Goal: Task Accomplishment & Management: Use online tool/utility

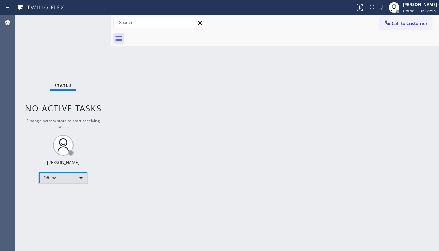
click at [65, 181] on div "Offline" at bounding box center [63, 177] width 48 height 11
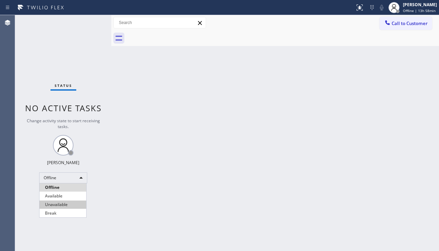
click at [65, 203] on li "Unavailable" at bounding box center [62, 205] width 47 height 8
click at [50, 45] on div "Status No active tasks Change activity state to start receiving tasks. [PERSON_…" at bounding box center [63, 133] width 96 height 236
click at [60, 207] on div "Status No active tasks Change activity state to start receiving tasks. [PERSON_…" at bounding box center [63, 133] width 96 height 236
click at [75, 45] on div "Status No active tasks Change activity state to start receiving tasks. [PERSON_…" at bounding box center [63, 133] width 96 height 236
click at [104, 220] on div "Status No active tasks Change activity state to start receiving tasks. [PERSON_…" at bounding box center [63, 133] width 96 height 236
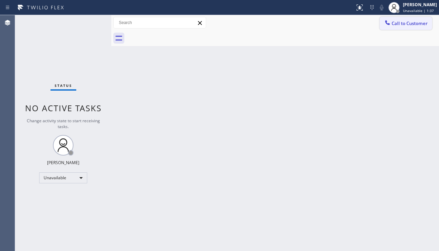
click at [388, 26] on icon at bounding box center [387, 22] width 7 height 7
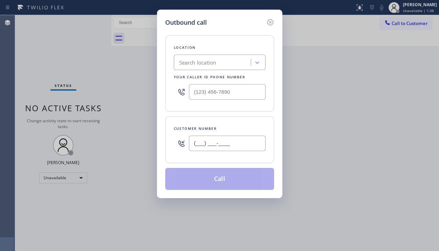
click at [219, 144] on input "(___) ___-____" at bounding box center [227, 143] width 77 height 15
paste input "630) 920-4910"
type input "(630) 920-4910"
click at [212, 59] on div "Search location" at bounding box center [197, 63] width 37 height 8
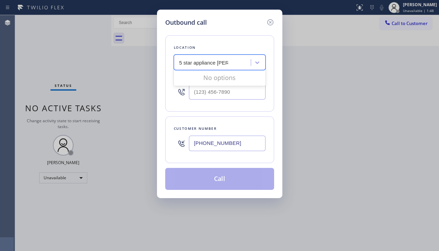
type input "5 star appliance rep"
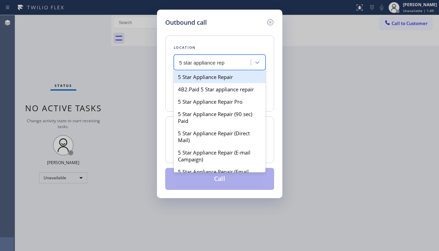
click at [211, 75] on div "5 Star Appliance Repair" at bounding box center [220, 77] width 92 height 12
type input "(855) 731-4952"
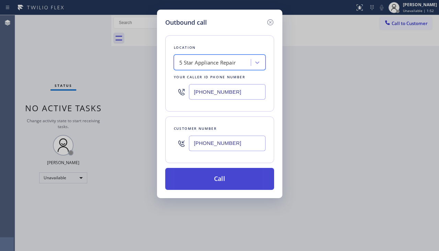
click at [199, 173] on button "Call" at bounding box center [219, 179] width 109 height 22
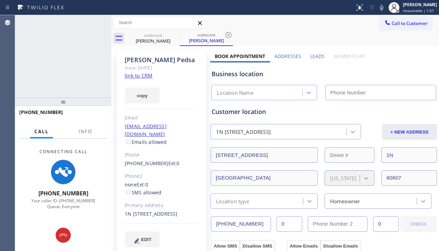
type input "(855) 731-4952"
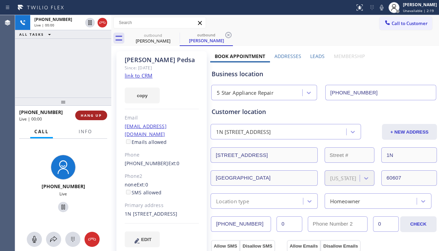
click at [87, 119] on button "HANG UP" at bounding box center [91, 116] width 32 height 10
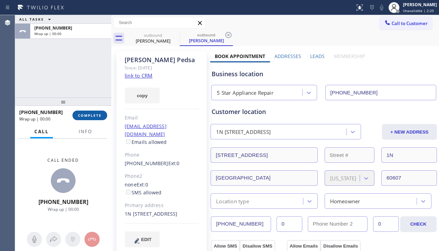
click at [91, 113] on span "COMPLETE" at bounding box center [90, 115] width 24 height 5
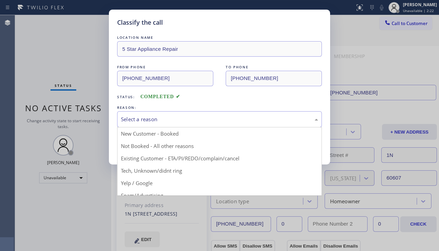
click at [124, 117] on div "Select a reason" at bounding box center [219, 119] width 197 height 8
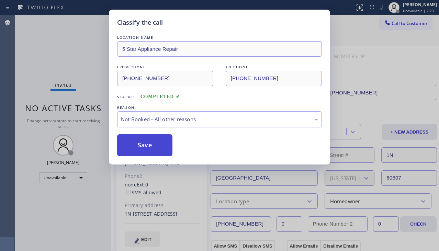
click at [132, 149] on button "Save" at bounding box center [144, 145] width 55 height 22
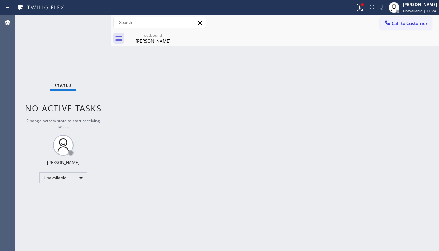
drag, startPoint x: 178, startPoint y: 134, endPoint x: 173, endPoint y: 130, distance: 5.6
click at [179, 133] on div "Back to Dashboard Change Sender ID Customers Technicians Select a contact Outbo…" at bounding box center [275, 133] width 328 height 236
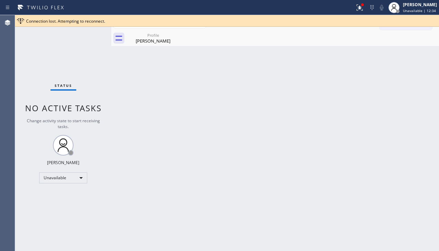
click at [181, 162] on div "Back to Dashboard Change Sender ID Customers Technicians Select a contact Outbo…" at bounding box center [275, 133] width 328 height 236
click at [261, 183] on div "Back to Dashboard Change Sender ID Customers Technicians Select a contact Outbo…" at bounding box center [275, 134] width 328 height 238
click at [157, 39] on div "John Pedsa" at bounding box center [153, 41] width 52 height 6
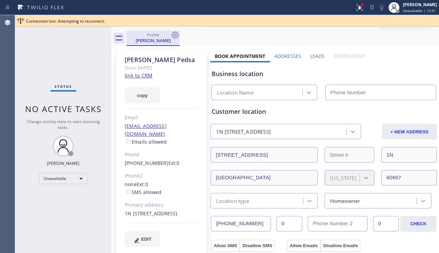
click at [173, 35] on icon at bounding box center [175, 35] width 8 height 8
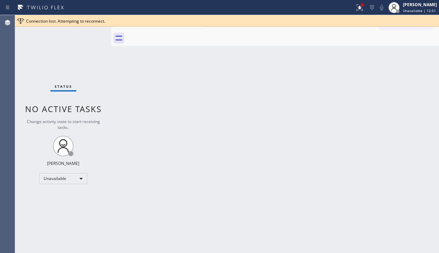
click at [253, 130] on div "Back to Dashboard Change Sender ID Customers Technicians Select a contact Outbo…" at bounding box center [275, 134] width 328 height 238
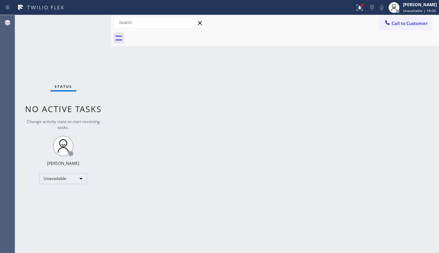
click at [280, 151] on div "Back to Dashboard Change Sender ID Customers Technicians Select a contact Outbo…" at bounding box center [275, 134] width 328 height 238
click at [431, 133] on div "Back to Dashboard Change Sender ID Customers Technicians Select a contact Outbo…" at bounding box center [275, 134] width 328 height 238
drag, startPoint x: 275, startPoint y: 163, endPoint x: 324, endPoint y: 139, distance: 54.5
click at [275, 162] on div "Back to Dashboard Change Sender ID Customers Technicians Select a contact Outbo…" at bounding box center [275, 134] width 328 height 238
click at [353, 14] on button at bounding box center [359, 7] width 15 height 15
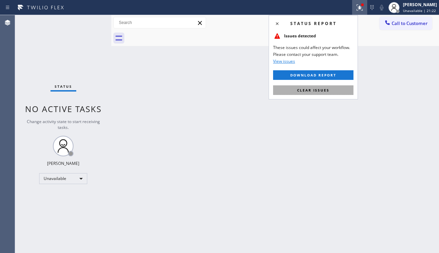
click at [303, 91] on span "Clear issues" at bounding box center [313, 90] width 32 height 5
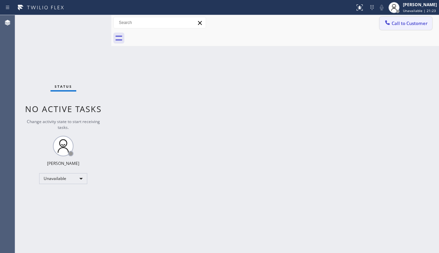
click at [422, 25] on span "Call to Customer" at bounding box center [410, 23] width 36 height 6
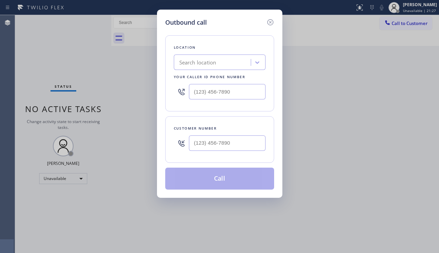
type input "(___) ___-____"
click at [215, 94] on input "(___) ___-____" at bounding box center [227, 91] width 77 height 15
click at [203, 148] on input "(___) ___-____" at bounding box center [227, 143] width 77 height 15
paste input "347) 601-6341"
type input "[PHONE_NUMBER]"
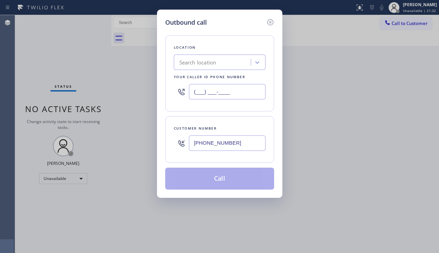
click at [208, 95] on input "(___) ___-____" at bounding box center [227, 91] width 77 height 15
paste input "347) 284-6179"
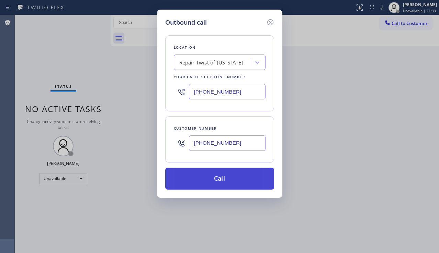
type input "[PHONE_NUMBER]"
click at [201, 176] on button "Call" at bounding box center [219, 179] width 109 height 22
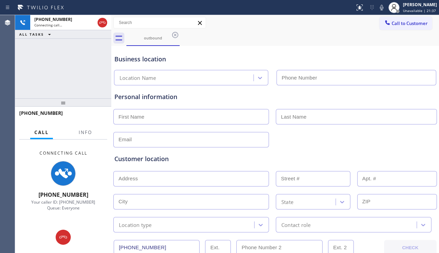
type input "[PHONE_NUMBER]"
click at [298, 161] on div "Customer location" at bounding box center [274, 159] width 321 height 9
click at [314, 148] on div "Customer location >> ADD NEW ADDRESS << + NEW ADDRESS State Location type Conta…" at bounding box center [275, 190] width 324 height 85
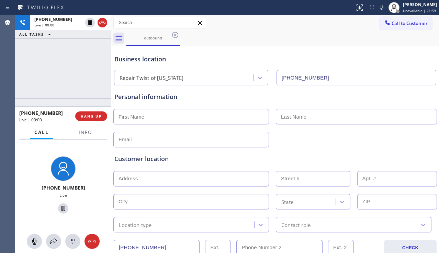
click at [406, 153] on div "Customer location >> ADD NEW ADDRESS << + NEW ADDRESS State Location type Conta…" at bounding box center [275, 190] width 324 height 85
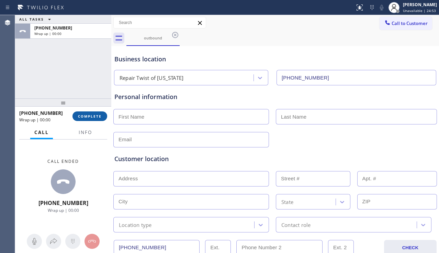
click at [92, 115] on span "COMPLETE" at bounding box center [90, 116] width 24 height 5
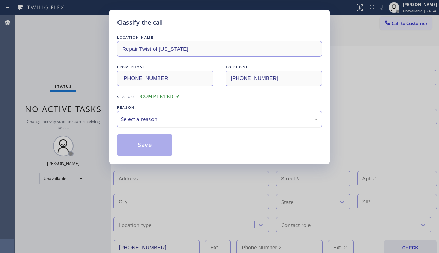
click at [165, 117] on div "Select a reason" at bounding box center [219, 119] width 197 height 8
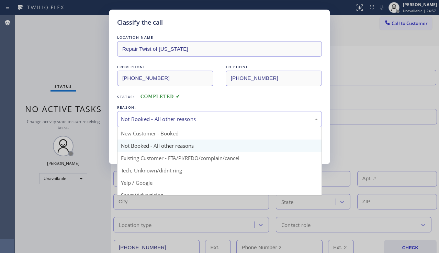
click at [175, 121] on div "Not Booked - All other reasons" at bounding box center [219, 119] width 197 height 8
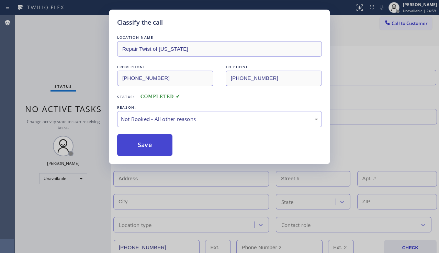
click at [145, 140] on button "Save" at bounding box center [144, 145] width 55 height 22
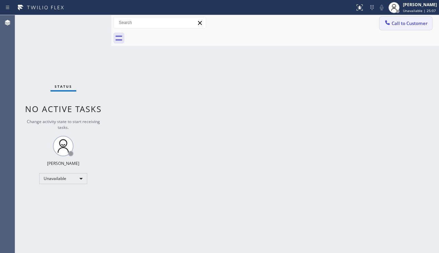
click at [412, 26] on span "Call to Customer" at bounding box center [410, 23] width 36 height 6
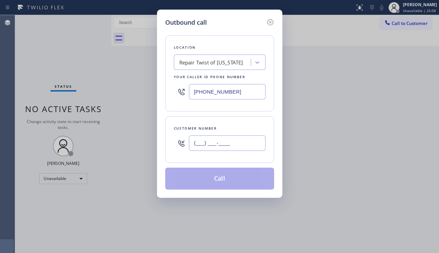
click at [201, 146] on input "(___) ___-____" at bounding box center [227, 143] width 77 height 15
paste input "501) 993-3177"
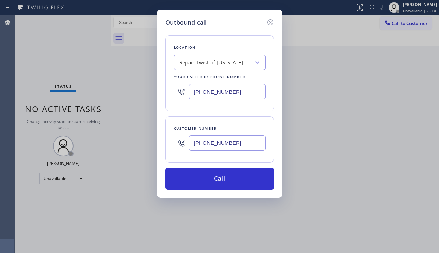
type input "[PHONE_NUMBER]"
drag, startPoint x: 238, startPoint y: 93, endPoint x: 157, endPoint y: 91, distance: 81.1
click at [157, 91] on div "Outbound call Location Repair Twist of [US_STATE] Your caller id phone number […" at bounding box center [219, 104] width 125 height 189
paste input "214) 972-3641"
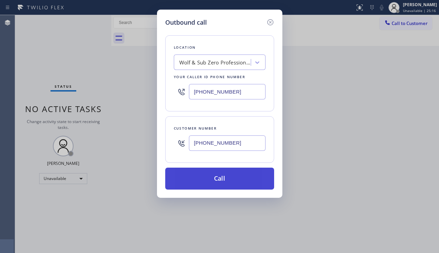
type input "[PHONE_NUMBER]"
click at [214, 180] on button "Call" at bounding box center [219, 179] width 109 height 22
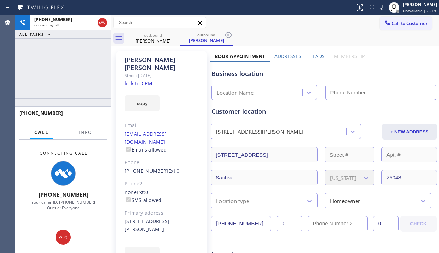
type input "[PHONE_NUMBER]"
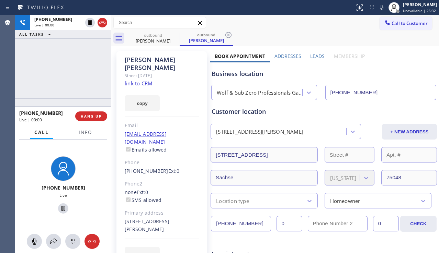
drag, startPoint x: 423, startPoint y: 74, endPoint x: 419, endPoint y: 75, distance: 4.1
click at [423, 74] on div "Business location" at bounding box center [324, 73] width 224 height 9
click at [88, 116] on span "HANG UP" at bounding box center [91, 116] width 21 height 5
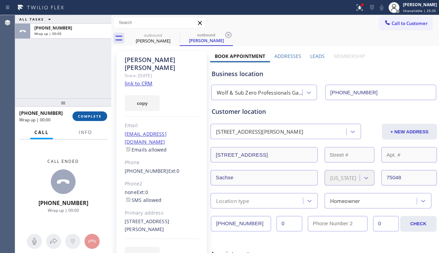
click at [88, 116] on span "COMPLETE" at bounding box center [90, 116] width 24 height 5
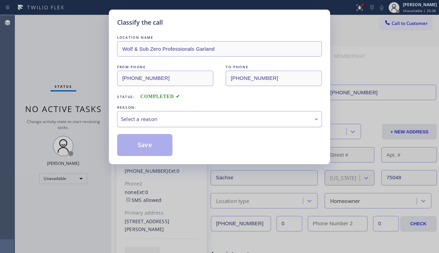
click at [179, 117] on div "Select a reason" at bounding box center [219, 119] width 197 height 8
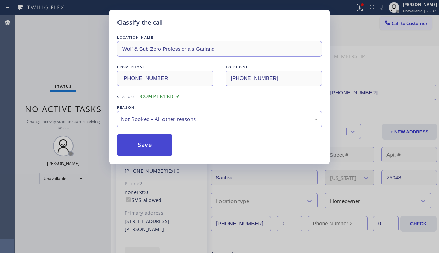
click at [143, 147] on button "Save" at bounding box center [144, 145] width 55 height 22
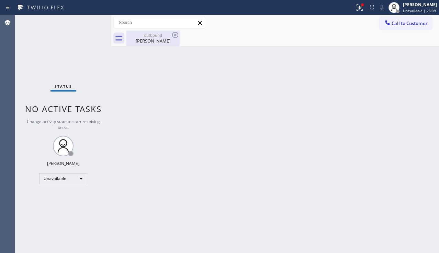
click at [153, 34] on div "outbound" at bounding box center [153, 35] width 52 height 5
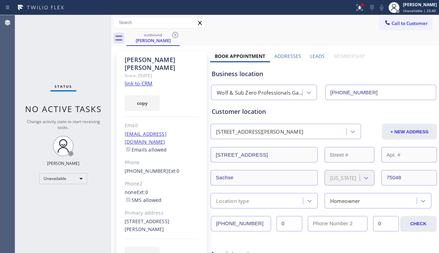
click at [314, 59] on label "Leads" at bounding box center [317, 56] width 14 height 7
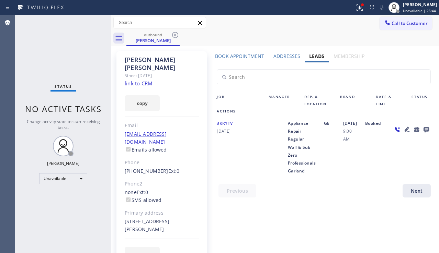
click at [403, 129] on icon at bounding box center [407, 129] width 8 height 8
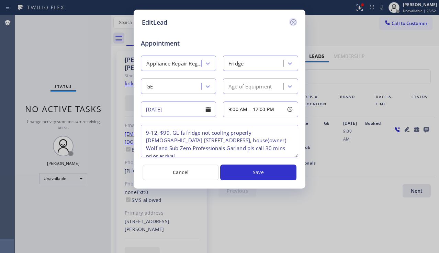
click at [293, 21] on icon at bounding box center [293, 22] width 8 height 8
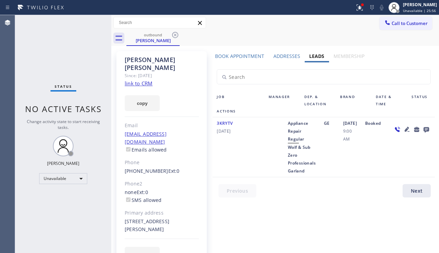
click at [143, 80] on link "link to CRM" at bounding box center [139, 83] width 28 height 7
click at [174, 33] on icon at bounding box center [175, 35] width 8 height 8
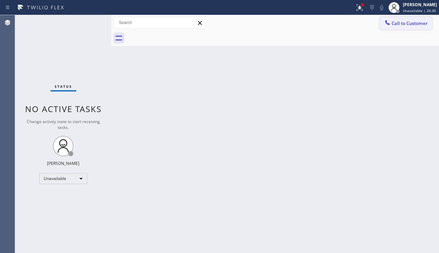
click at [391, 26] on div at bounding box center [387, 23] width 8 height 8
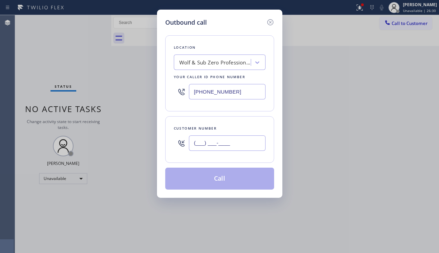
click at [220, 140] on input "(___) ___-____" at bounding box center [227, 143] width 77 height 15
paste input "732) 685-2603"
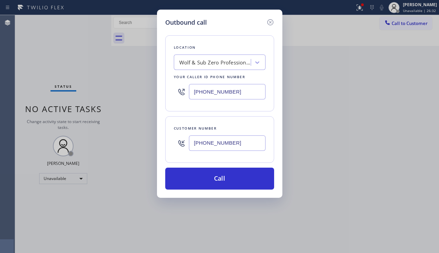
type input "[PHONE_NUMBER]"
drag, startPoint x: 244, startPoint y: 91, endPoint x: 133, endPoint y: 92, distance: 111.3
click at [133, 92] on div "Outbound call Location Wolf & Sub Zero Professionals Garland Your caller id pho…" at bounding box center [219, 126] width 439 height 253
paste input "848) 315-2525"
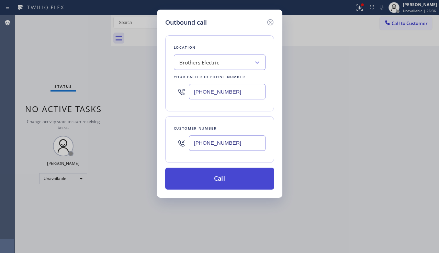
type input "[PHONE_NUMBER]"
click at [205, 177] on button "Call" at bounding box center [219, 179] width 109 height 22
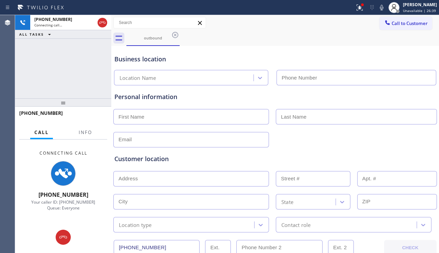
type input "[PHONE_NUMBER]"
click at [193, 156] on div "Customer location" at bounding box center [274, 159] width 321 height 9
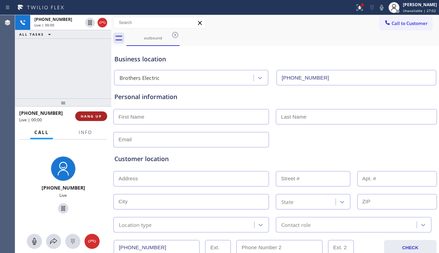
click at [92, 114] on span "HANG UP" at bounding box center [91, 116] width 21 height 5
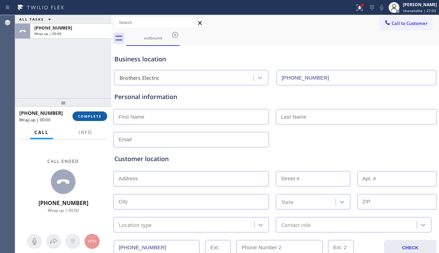
click at [92, 114] on span "COMPLETE" at bounding box center [90, 116] width 24 height 5
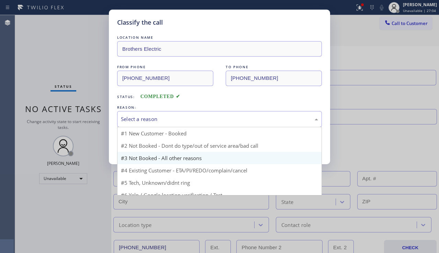
drag, startPoint x: 212, startPoint y: 116, endPoint x: 165, endPoint y: 140, distance: 52.2
click at [212, 116] on div "Select a reason" at bounding box center [219, 119] width 197 height 8
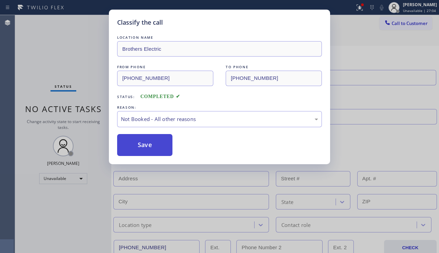
click at [149, 146] on button "Save" at bounding box center [144, 145] width 55 height 22
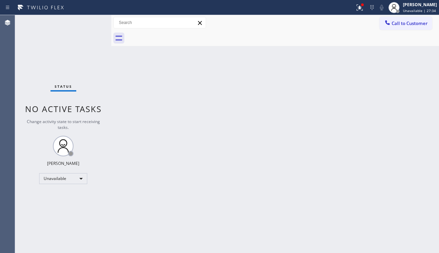
drag, startPoint x: 409, startPoint y: 29, endPoint x: 397, endPoint y: 34, distance: 12.8
click at [409, 29] on button "Call to Customer" at bounding box center [406, 23] width 53 height 13
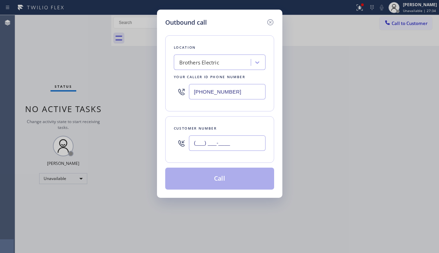
click at [197, 145] on input "(___) ___-____" at bounding box center [227, 143] width 77 height 15
paste input "418) 607-0597"
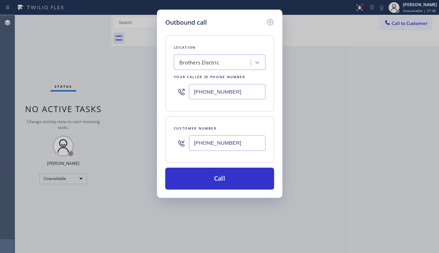
type input "[PHONE_NUMBER]"
drag, startPoint x: 235, startPoint y: 92, endPoint x: 176, endPoint y: 92, distance: 59.1
click at [176, 92] on div "[PHONE_NUMBER]" at bounding box center [220, 92] width 92 height 22
paste input "410) 291-1358"
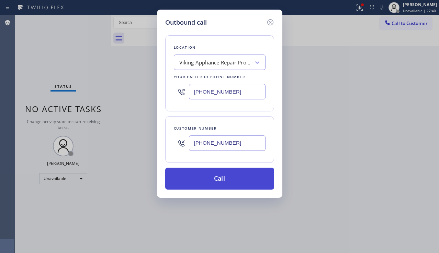
type input "[PHONE_NUMBER]"
click at [222, 176] on button "Call" at bounding box center [219, 179] width 109 height 22
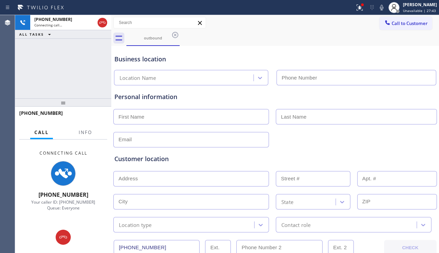
type input "[PHONE_NUMBER]"
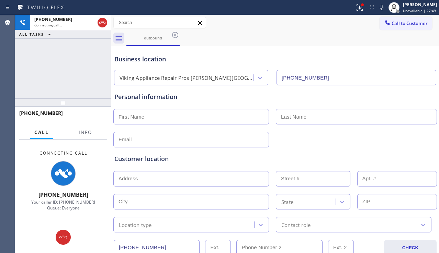
click at [421, 152] on div "Customer location >> ADD NEW ADDRESS << + NEW ADDRESS State Location type Conta…" at bounding box center [275, 190] width 324 height 85
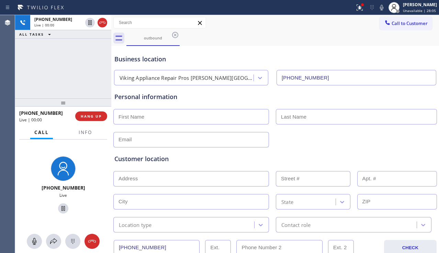
click at [407, 137] on div at bounding box center [275, 139] width 325 height 17
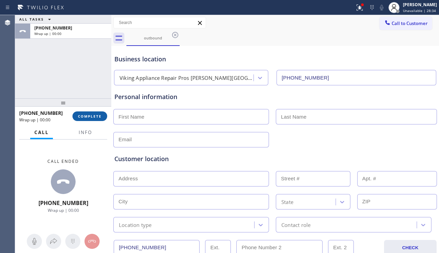
click at [103, 116] on button "COMPLETE" at bounding box center [89, 117] width 35 height 10
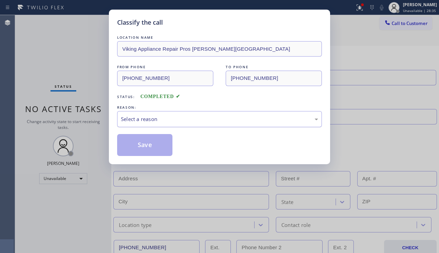
click at [177, 118] on div "Select a reason" at bounding box center [219, 119] width 197 height 8
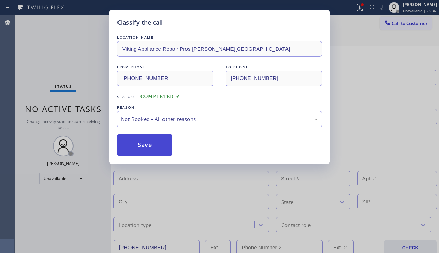
click at [149, 146] on button "Save" at bounding box center [144, 145] width 55 height 22
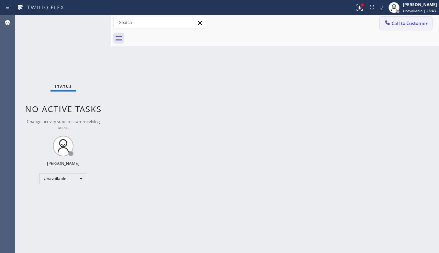
click at [390, 26] on icon at bounding box center [387, 22] width 7 height 7
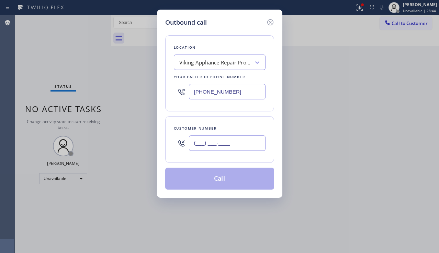
click at [230, 136] on input "(___) ___-____" at bounding box center [227, 143] width 77 height 15
paste input "862) 395-0168"
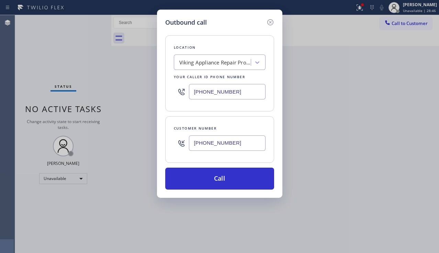
type input "[PHONE_NUMBER]"
drag, startPoint x: 253, startPoint y: 91, endPoint x: 187, endPoint y: 93, distance: 66.0
click at [187, 93] on div "[PHONE_NUMBER]" at bounding box center [220, 92] width 92 height 22
paste input "347) 923-6859"
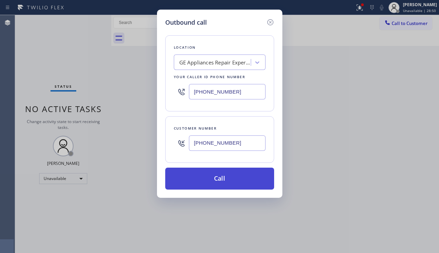
type input "[PHONE_NUMBER]"
click at [205, 183] on button "Call" at bounding box center [219, 179] width 109 height 22
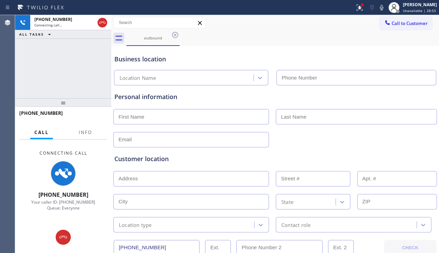
type input "[PHONE_NUMBER]"
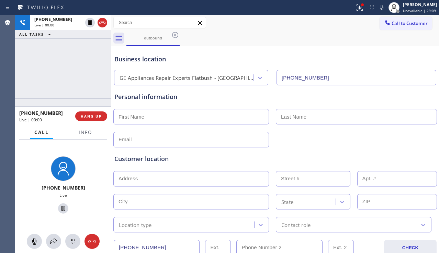
click at [418, 155] on div "Customer location" at bounding box center [274, 159] width 321 height 9
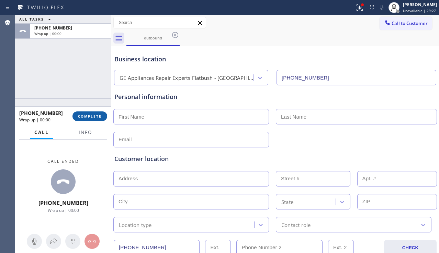
click at [88, 117] on span "COMPLETE" at bounding box center [90, 116] width 24 height 5
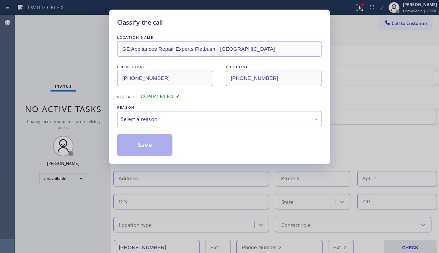
click at [203, 119] on div "Select a reason" at bounding box center [219, 119] width 197 height 8
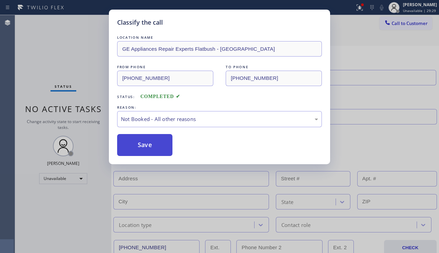
click at [143, 146] on button "Save" at bounding box center [144, 145] width 55 height 22
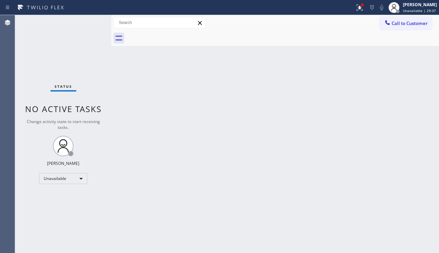
drag, startPoint x: 417, startPoint y: 19, endPoint x: 406, endPoint y: 25, distance: 12.6
click at [417, 19] on button "Call to Customer" at bounding box center [406, 23] width 53 height 13
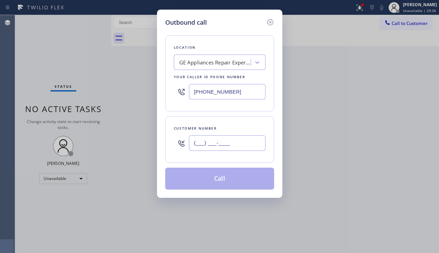
click at [213, 136] on input "(___) ___-____" at bounding box center [227, 143] width 77 height 15
paste input "818) 421-4311"
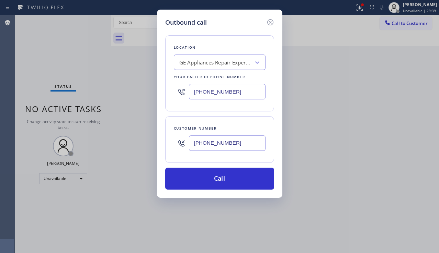
type input "[PHONE_NUMBER]"
drag, startPoint x: 210, startPoint y: 92, endPoint x: 165, endPoint y: 91, distance: 45.3
click at [165, 91] on div "Outbound call Location GE Appliances Repair Experts Flatbush - [GEOGRAPHIC_DATA…" at bounding box center [219, 104] width 125 height 189
paste input "818) 791-03"
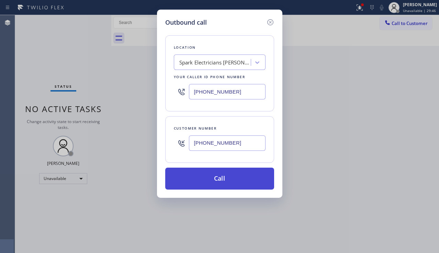
type input "[PHONE_NUMBER]"
click at [217, 181] on button "Call" at bounding box center [219, 179] width 109 height 22
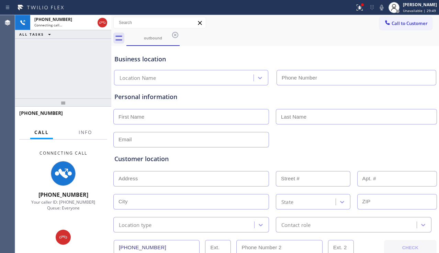
type input "[PHONE_NUMBER]"
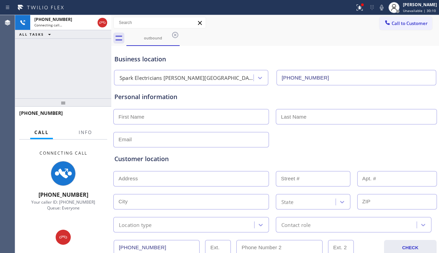
click at [416, 146] on div "Customer location >> ADD NEW ADDRESS << + NEW ADDRESS State Location type Conta…" at bounding box center [275, 189] width 324 height 88
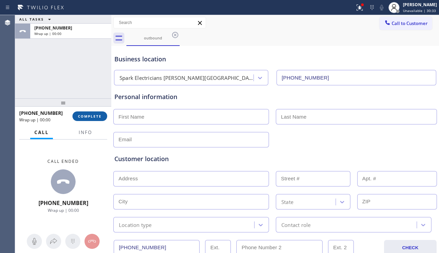
click at [92, 116] on span "COMPLETE" at bounding box center [90, 116] width 24 height 5
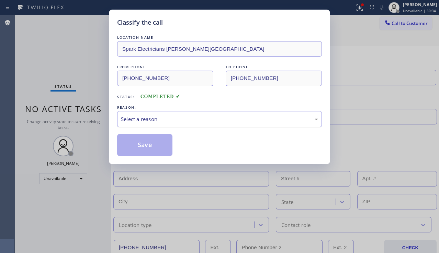
click at [169, 117] on div "Select a reason" at bounding box center [219, 119] width 197 height 8
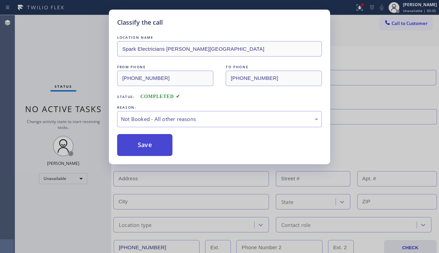
click at [131, 146] on button "Save" at bounding box center [144, 145] width 55 height 22
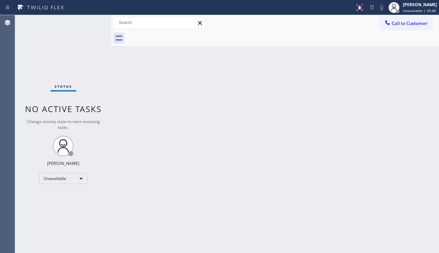
click at [129, 166] on div "Back to Dashboard Change Sender ID Customers Technicians Select a contact Outbo…" at bounding box center [275, 134] width 328 height 238
click at [413, 181] on div "Back to Dashboard Change Sender ID Customers Technicians Select a contact Outbo…" at bounding box center [275, 134] width 328 height 238
click at [30, 212] on div "Status No active tasks Change activity state to start receiving tasks. [PERSON_…" at bounding box center [63, 134] width 96 height 238
click at [422, 170] on div "Back to Dashboard Change Sender ID Customers Technicians Select a contact Outbo…" at bounding box center [275, 134] width 328 height 238
click at [412, 23] on span "Call to Customer" at bounding box center [410, 23] width 36 height 6
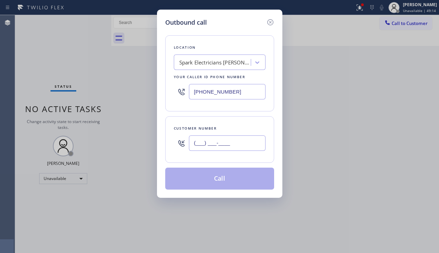
click at [217, 145] on input "(___) ___-____" at bounding box center [227, 143] width 77 height 15
paste input "650) 454-7080"
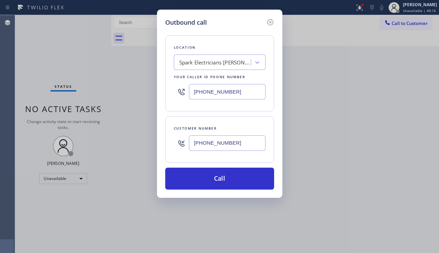
type input "[PHONE_NUMBER]"
drag, startPoint x: 418, startPoint y: 139, endPoint x: 334, endPoint y: 116, distance: 87.2
click at [418, 139] on div "Outbound call Location Spark Electricians [PERSON_NAME][GEOGRAPHIC_DATA] Your c…" at bounding box center [219, 126] width 439 height 253
click at [229, 67] on div "Spark Electricians [PERSON_NAME][GEOGRAPHIC_DATA]" at bounding box center [213, 63] width 75 height 12
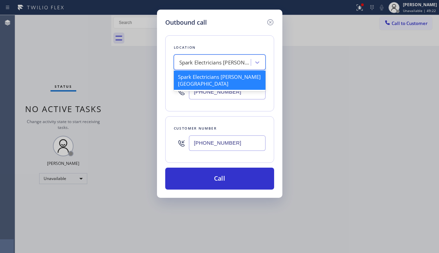
paste input "Viking Repair Pro [GEOGRAPHIC_DATA]"
type input "Viking Repair Pro [GEOGRAPHIC_DATA]"
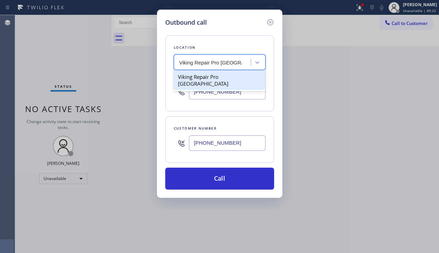
click at [202, 80] on div "Viking Repair Pro [GEOGRAPHIC_DATA]" at bounding box center [220, 80] width 92 height 19
type input "[PHONE_NUMBER]"
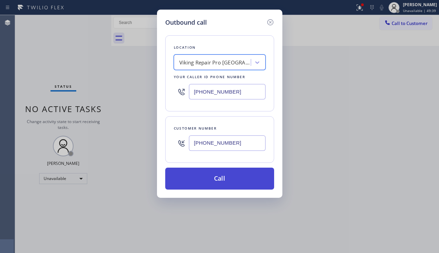
click at [227, 181] on button "Call" at bounding box center [219, 179] width 109 height 22
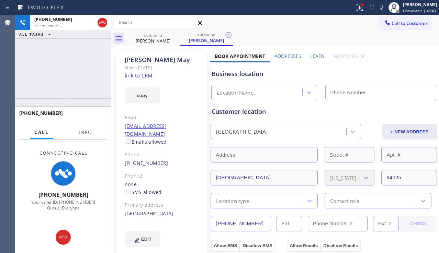
click at [313, 56] on label "Leads" at bounding box center [317, 56] width 14 height 7
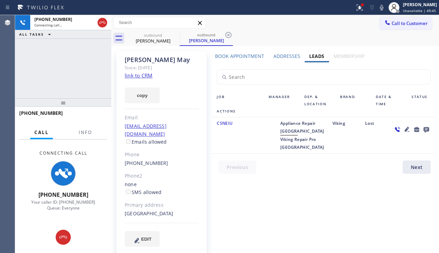
click at [426, 131] on icon at bounding box center [426, 129] width 8 height 9
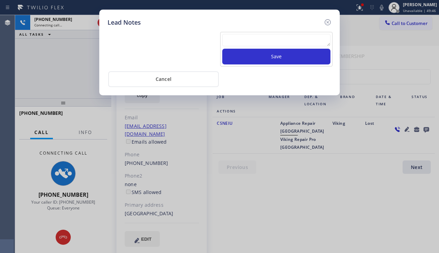
click at [238, 36] on textarea at bounding box center [276, 40] width 108 height 12
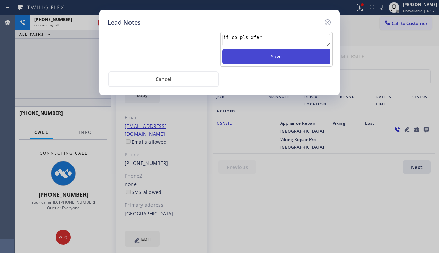
type textarea "if cb pls xfer"
click at [255, 55] on button "Save" at bounding box center [276, 57] width 108 height 16
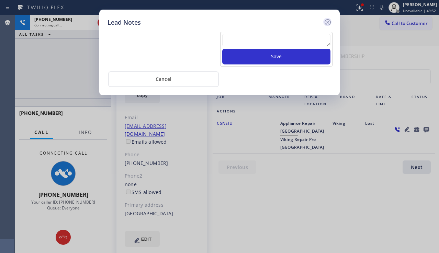
click at [330, 22] on icon at bounding box center [328, 22] width 8 height 8
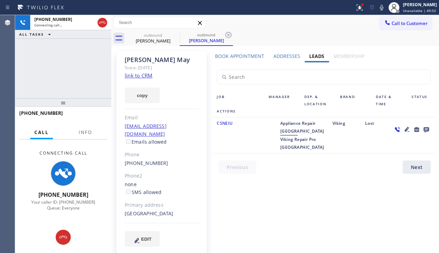
click at [408, 130] on icon at bounding box center [407, 129] width 8 height 8
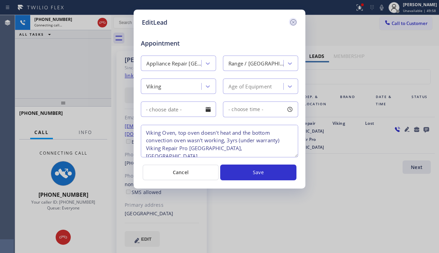
click at [293, 24] on icon at bounding box center [293, 22] width 8 height 8
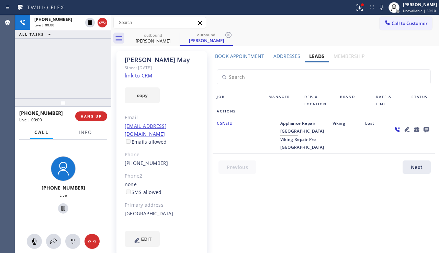
click at [431, 151] on div at bounding box center [411, 136] width 46 height 32
click at [105, 115] on button "HANG UP" at bounding box center [91, 117] width 32 height 10
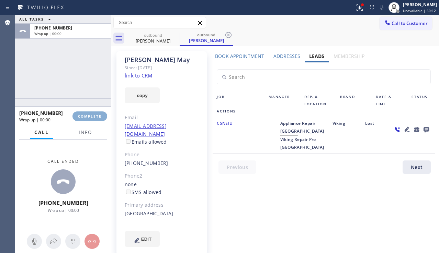
click at [105, 115] on button "COMPLETE" at bounding box center [89, 117] width 35 height 10
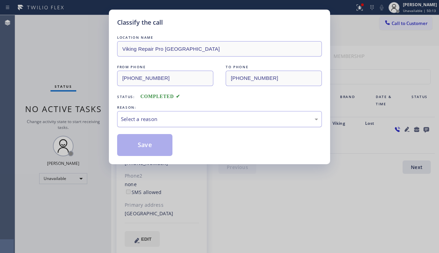
click at [166, 119] on div "Select a reason" at bounding box center [219, 119] width 197 height 8
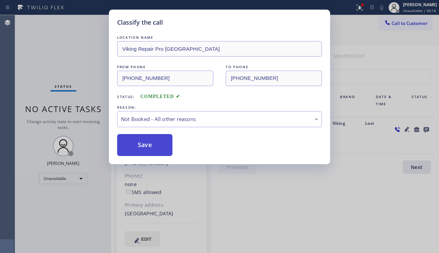
click at [144, 146] on button "Save" at bounding box center [144, 145] width 55 height 22
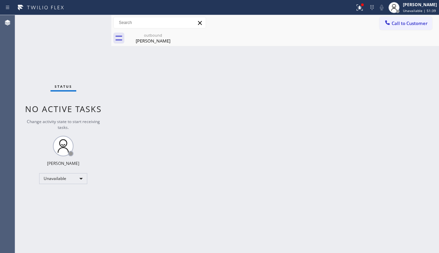
click at [422, 110] on div "Back to Dashboard Change Sender ID Customers Technicians Select a contact Outbo…" at bounding box center [275, 134] width 328 height 238
click at [400, 26] on button "Call to Customer" at bounding box center [406, 23] width 53 height 13
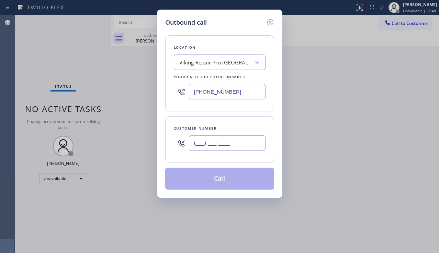
click at [205, 141] on input "(___) ___-____" at bounding box center [227, 143] width 77 height 15
paste input "949) 878-2523"
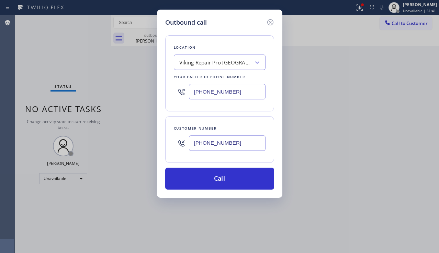
type input "[PHONE_NUMBER]"
click at [186, 60] on div "Viking Repair Pro [GEOGRAPHIC_DATA]" at bounding box center [215, 63] width 72 height 8
click at [198, 63] on input "spectru8m appliance repair" at bounding box center [210, 63] width 63 height 6
type input "spectrum appliance repair"
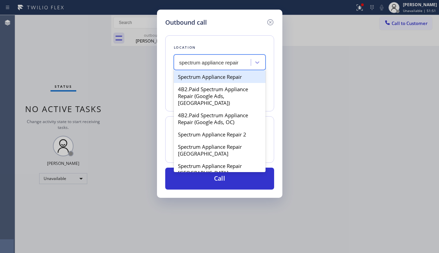
click at [203, 76] on div "Spectrum Appliance Repair" at bounding box center [220, 77] width 92 height 12
type input "[PHONE_NUMBER]"
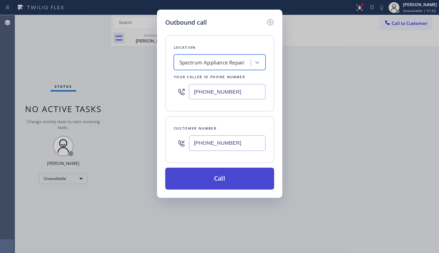
click at [211, 183] on button "Call" at bounding box center [219, 179] width 109 height 22
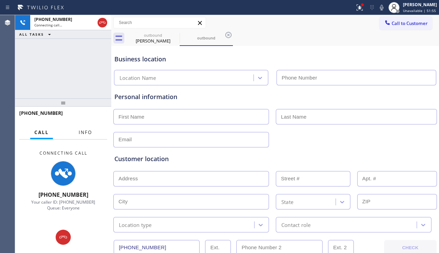
click at [81, 133] on span "Info" at bounding box center [85, 132] width 13 height 6
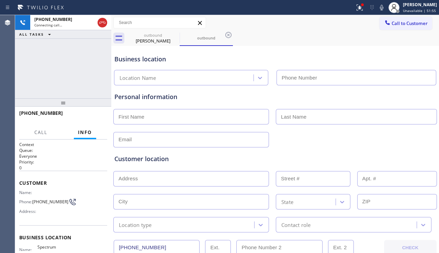
type input "[PHONE_NUMBER]"
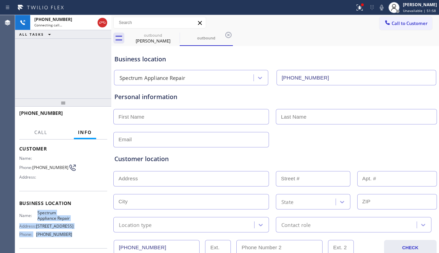
drag, startPoint x: 37, startPoint y: 215, endPoint x: 66, endPoint y: 233, distance: 34.1
click at [66, 233] on div "Name: Spectrum Appliance Repair Address: [STREET_ADDRESS] Phone: [PHONE_NUMBER]" at bounding box center [45, 226] width 53 height 30
copy div "Spectrum Appliance Repair Address: [STREET_ADDRESS] Phone: [PHONE_NUMBER]"
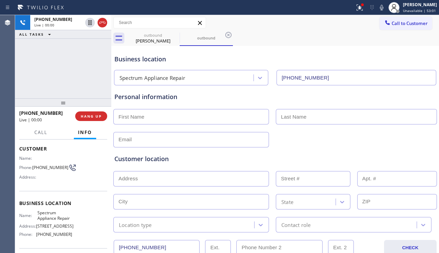
click at [66, 72] on div "[PHONE_NUMBER] Live | 00:00 ALL TASKS ALL TASKS ACTIVE TASKS TASKS IN WRAP UP" at bounding box center [63, 56] width 96 height 83
click at [154, 120] on input "text" at bounding box center [191, 116] width 156 height 15
click at [155, 117] on input "text" at bounding box center [191, 116] width 156 height 15
paste input "Kian"
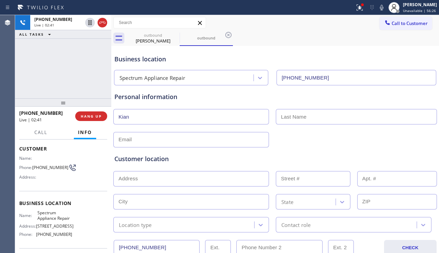
type input "Kian"
click at [296, 116] on input "text" at bounding box center [356, 116] width 161 height 15
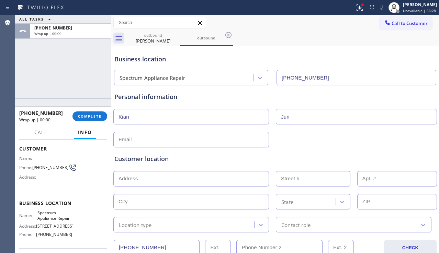
type input "Jun"
click at [225, 141] on input "text" at bounding box center [191, 139] width 156 height 15
click at [183, 138] on input "text" at bounding box center [191, 139] width 156 height 15
paste input "[EMAIL_ADDRESS][DOMAIN_NAME]"
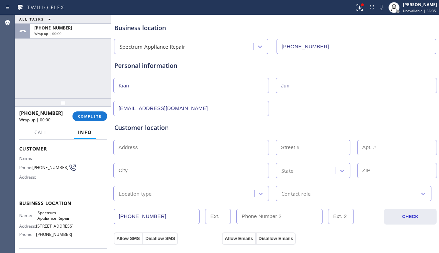
scroll to position [69, 0]
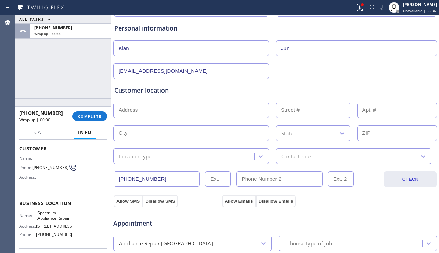
type input "[EMAIL_ADDRESS][DOMAIN_NAME]"
click at [166, 107] on input "text" at bounding box center [191, 110] width 156 height 15
paste input "[STREET_ADDRESS]"
type input "48 Declaration Pl"
type input "48"
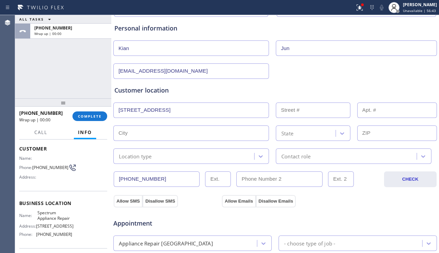
type input "Irvine"
type input "92602"
click at [195, 154] on div "Location type" at bounding box center [184, 156] width 139 height 12
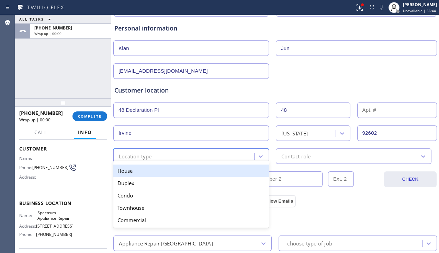
click at [176, 169] on div "House" at bounding box center [191, 171] width 156 height 12
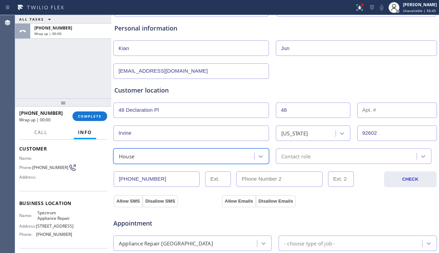
click at [305, 162] on div "Contact role" at bounding box center [354, 156] width 156 height 15
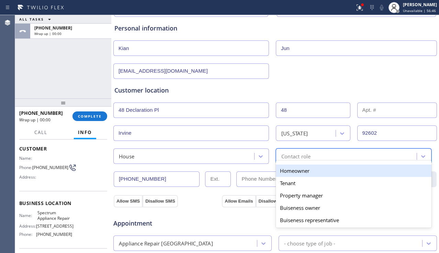
click at [295, 172] on div "Homeowner" at bounding box center [354, 171] width 156 height 12
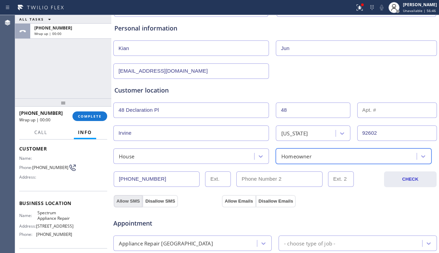
click at [132, 202] on button "Allow SMS" at bounding box center [128, 201] width 29 height 12
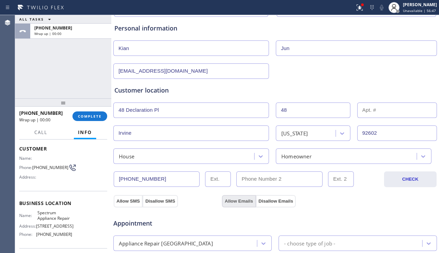
click at [241, 200] on button "Allow Emails" at bounding box center [239, 201] width 34 height 12
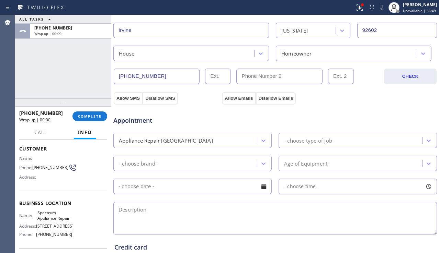
click at [236, 142] on div "Appliance Repair [GEOGRAPHIC_DATA]" at bounding box center [186, 141] width 142 height 12
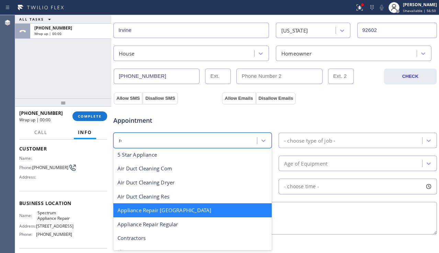
scroll to position [0, 0]
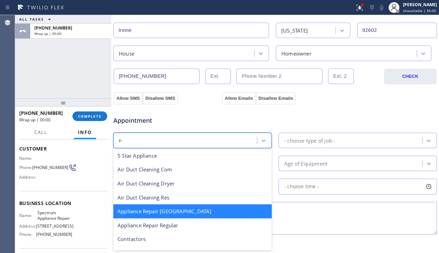
type input "reg"
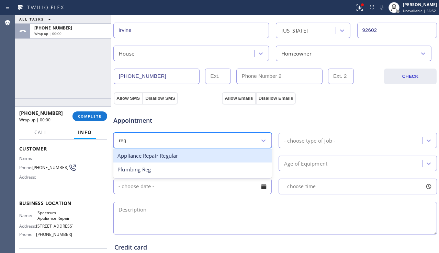
click at [230, 158] on div "Appliance Repair Regular" at bounding box center [192, 156] width 158 height 14
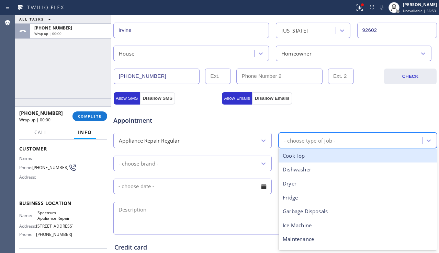
click at [307, 144] on div "- choose type of job -" at bounding box center [309, 141] width 51 height 8
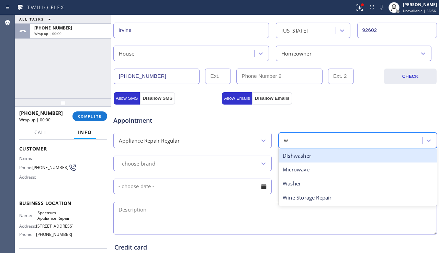
type input "wa"
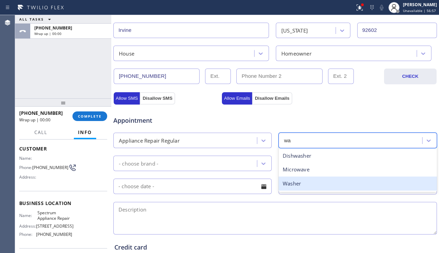
click at [293, 188] on div "Washer" at bounding box center [358, 184] width 158 height 14
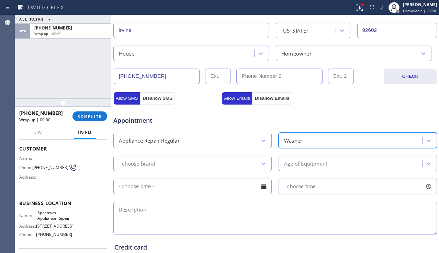
click at [218, 157] on div "- choose brand -" at bounding box center [192, 163] width 158 height 15
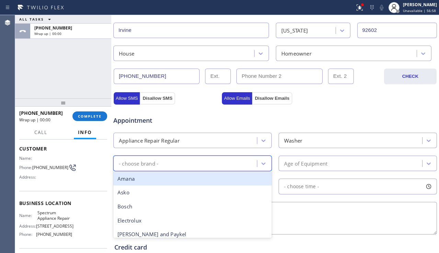
type input "k"
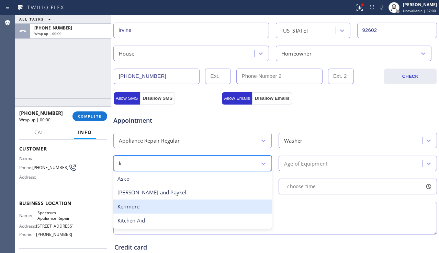
click at [169, 208] on div "Kenmore" at bounding box center [192, 207] width 158 height 14
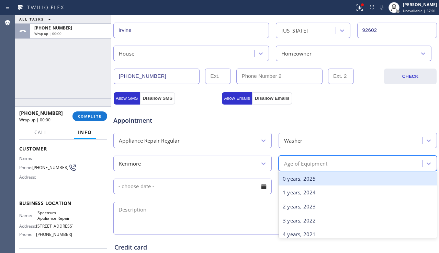
click at [301, 166] on div "Age of Equipment" at bounding box center [305, 164] width 43 height 8
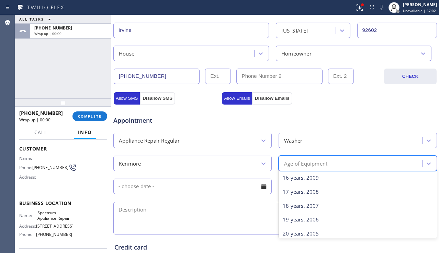
scroll to position [275, 0]
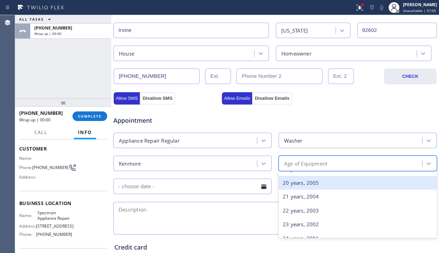
click at [299, 184] on div "20 years, 2005" at bounding box center [358, 183] width 158 height 14
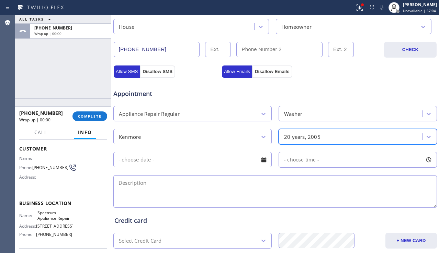
scroll to position [240, 0]
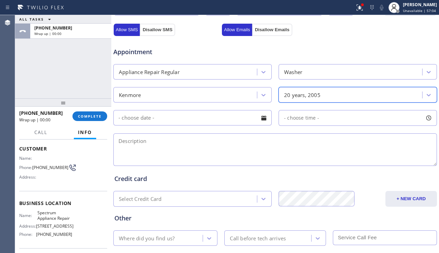
click at [219, 148] on textarea at bounding box center [275, 150] width 324 height 33
click at [181, 139] on textarea at bounding box center [275, 150] width 324 height 33
paste textarea "2-5 | $40 | kenmore | washer | Washing machine is not working. Water would not …"
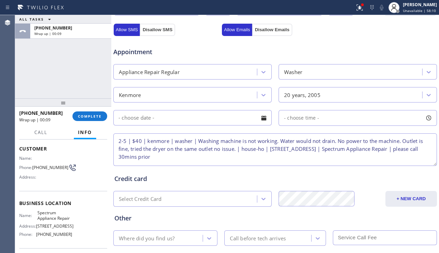
type textarea "2-5 | $40 | kenmore | washer | Washing machine is not working. Water would not …"
click at [223, 120] on input "text" at bounding box center [192, 117] width 158 height 15
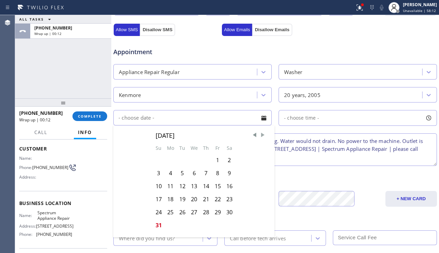
click at [259, 132] on span "Next Month" at bounding box center [262, 135] width 7 height 7
click at [179, 160] on div "2" at bounding box center [183, 160] width 12 height 13
type input "[DATE]"
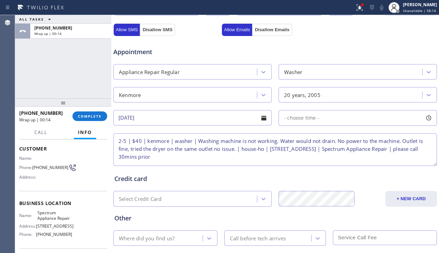
click at [313, 122] on div "- choose time -" at bounding box center [358, 118] width 158 height 16
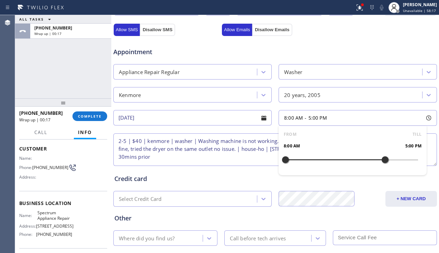
drag, startPoint x: 286, startPoint y: 160, endPoint x: 382, endPoint y: 163, distance: 96.2
click at [382, 163] on div at bounding box center [385, 160] width 8 height 14
drag, startPoint x: 284, startPoint y: 160, endPoint x: 349, endPoint y: 162, distance: 65.7
click at [349, 162] on div at bounding box center [352, 160] width 8 height 14
click at [230, 157] on textarea "2-5 | $40 | kenmore | washer | Washing machine is not working. Water would not …" at bounding box center [275, 150] width 324 height 33
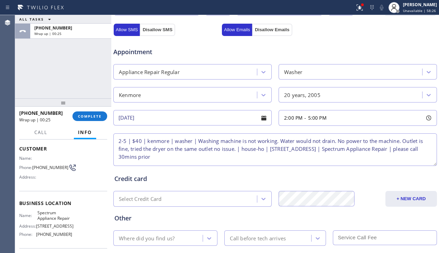
scroll to position [279, 0]
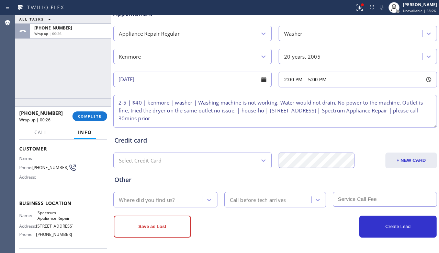
click at [178, 200] on div "Where did you find us?" at bounding box center [158, 200] width 87 height 12
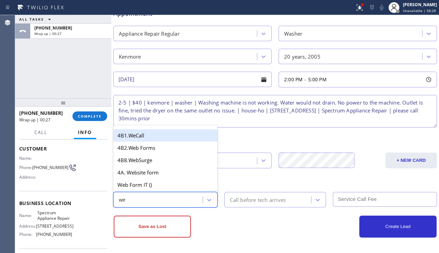
type input "web"
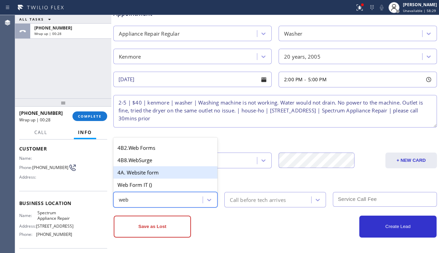
click at [182, 176] on div "4A. Website form" at bounding box center [165, 173] width 104 height 12
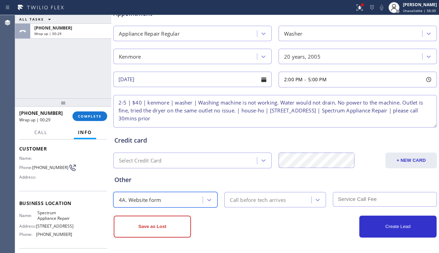
click at [257, 201] on div "Call before tech arrives" at bounding box center [258, 200] width 56 height 8
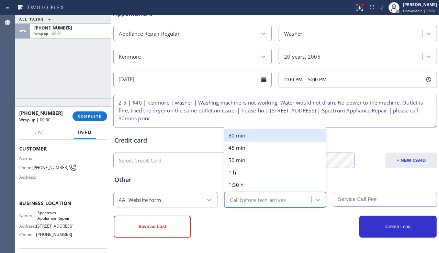
click at [253, 139] on div "30 min" at bounding box center [274, 135] width 101 height 12
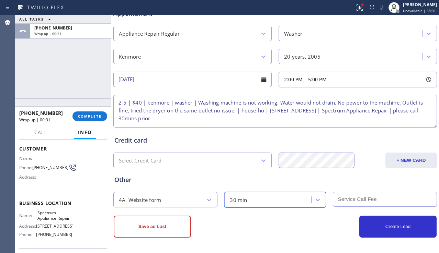
click at [364, 202] on input "text" at bounding box center [385, 199] width 104 height 15
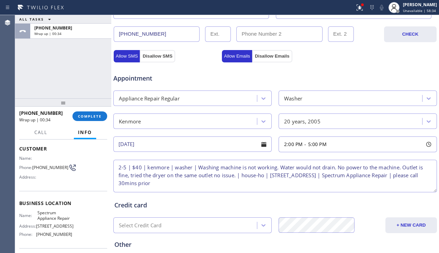
scroll to position [142, 0]
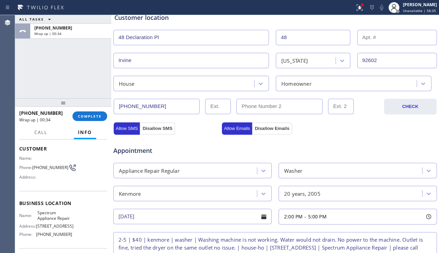
type input "40"
click at [184, 139] on div "Appointment" at bounding box center [275, 147] width 325 height 18
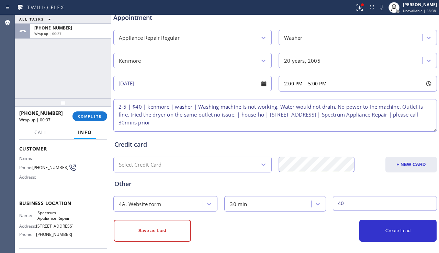
scroll to position [279, 0]
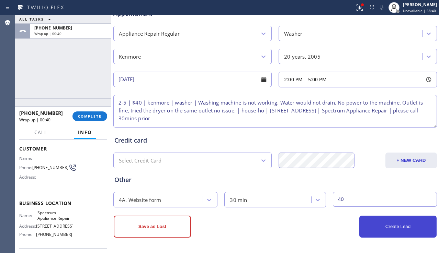
click at [381, 228] on button "Create Lead" at bounding box center [397, 227] width 77 height 22
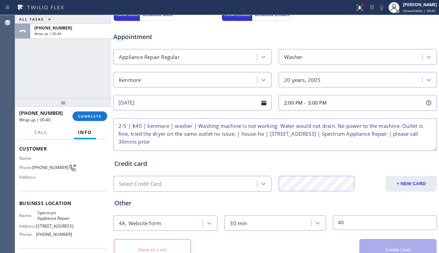
scroll to position [302, 0]
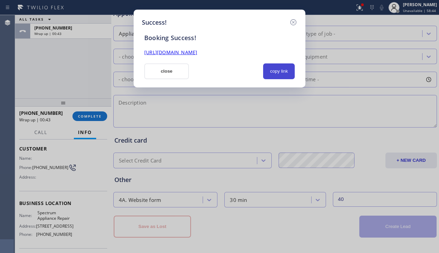
click at [280, 71] on button "copy link" at bounding box center [279, 72] width 32 height 16
click at [197, 53] on link "[URL][DOMAIN_NAME]" at bounding box center [170, 52] width 53 height 7
click at [162, 67] on button "close" at bounding box center [166, 72] width 45 height 16
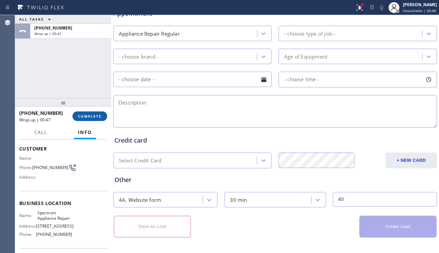
click at [92, 118] on span "COMPLETE" at bounding box center [90, 116] width 24 height 5
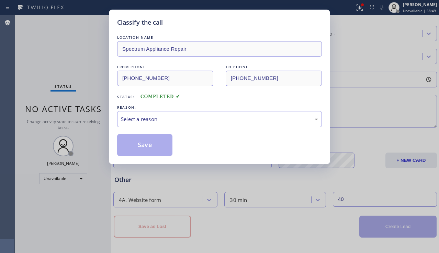
click at [179, 115] on div "Select a reason" at bounding box center [219, 119] width 205 height 16
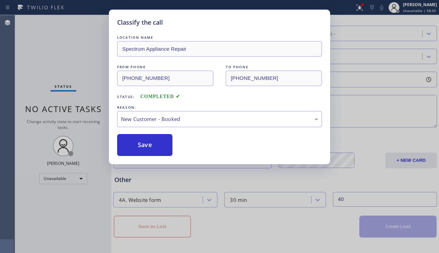
drag, startPoint x: 150, startPoint y: 138, endPoint x: 98, endPoint y: 115, distance: 56.4
click at [149, 138] on button "Save" at bounding box center [144, 145] width 55 height 22
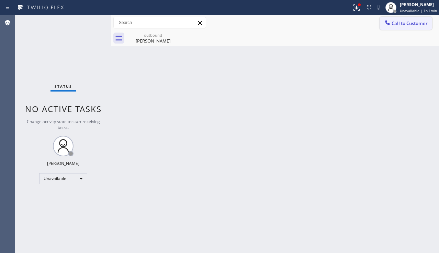
click at [410, 18] on button "Call to Customer" at bounding box center [406, 23] width 53 height 13
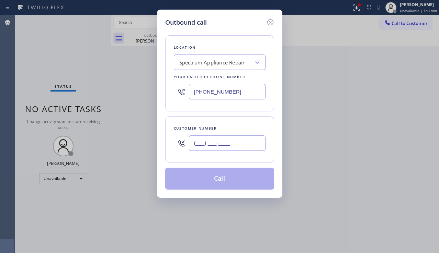
click at [221, 138] on input "(___) ___-____" at bounding box center [227, 143] width 77 height 15
paste input "206) 809-7218"
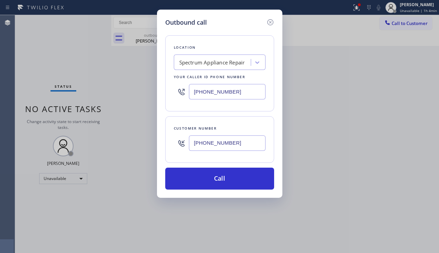
drag, startPoint x: 418, startPoint y: 161, endPoint x: 401, endPoint y: 136, distance: 29.9
click at [418, 159] on div "Outbound call Location Spectrum Appliance Repair Your caller id phone number [P…" at bounding box center [219, 126] width 439 height 253
drag, startPoint x: 235, startPoint y: 139, endPoint x: 182, endPoint y: 147, distance: 54.1
click at [182, 147] on div "[PHONE_NUMBER]" at bounding box center [220, 143] width 92 height 22
paste input "323) 627-642"
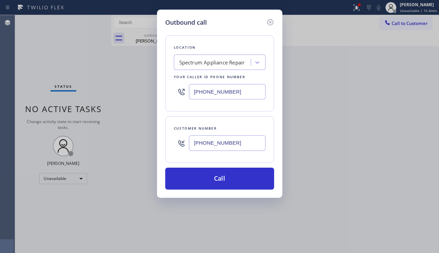
type input "[PHONE_NUMBER]"
click at [207, 59] on div "Spectrum Appliance Repair" at bounding box center [212, 63] width 66 height 8
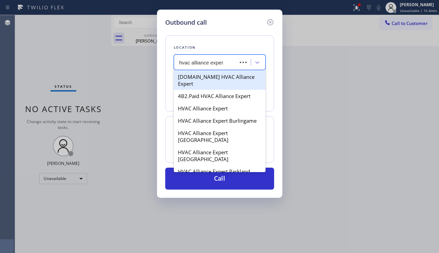
type input "hvac alliance expert"
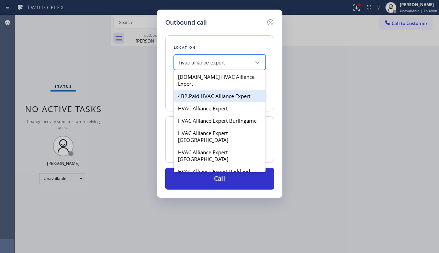
click at [206, 90] on div "4B2.Paid HVAC Alliance Expert" at bounding box center [220, 96] width 92 height 12
type input "[PHONE_NUMBER]"
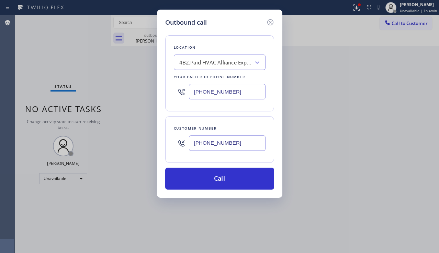
click at [405, 156] on div "Outbound call Location 4B2.Paid HVAC Alliance Expert Your caller id phone numbe…" at bounding box center [219, 126] width 439 height 253
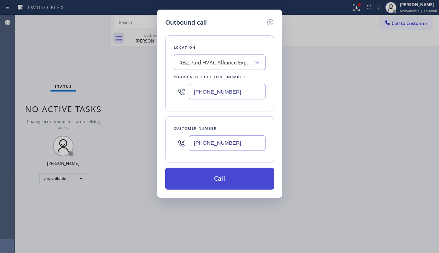
click at [218, 178] on button "Call" at bounding box center [219, 179] width 109 height 22
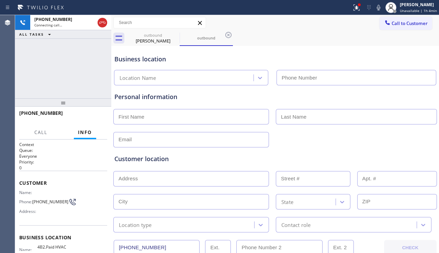
type input "[PHONE_NUMBER]"
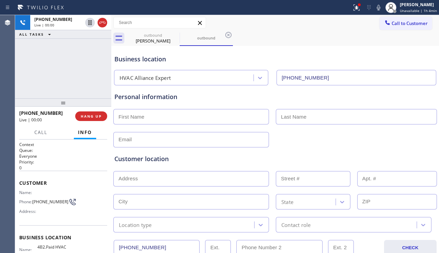
click at [421, 158] on div "Customer location" at bounding box center [274, 159] width 321 height 9
click at [414, 155] on div "Customer location" at bounding box center [274, 159] width 321 height 9
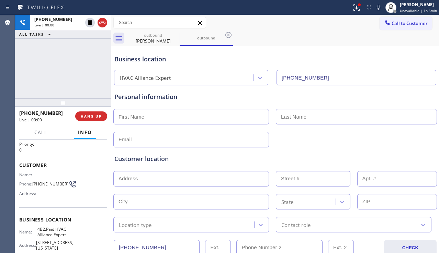
scroll to position [16, 0]
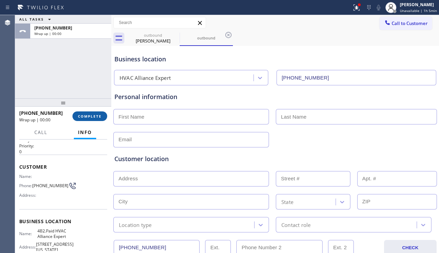
click at [93, 120] on button "COMPLETE" at bounding box center [89, 117] width 35 height 10
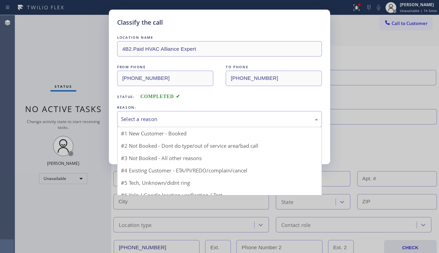
click at [164, 120] on div "Select a reason" at bounding box center [219, 119] width 197 height 8
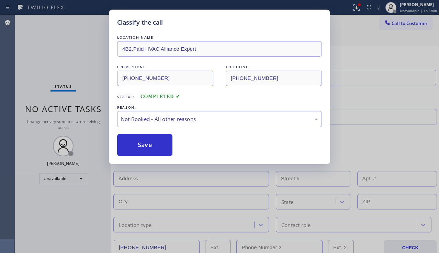
drag, startPoint x: 153, startPoint y: 143, endPoint x: 147, endPoint y: 158, distance: 16.5
click at [152, 143] on button "Save" at bounding box center [144, 145] width 55 height 22
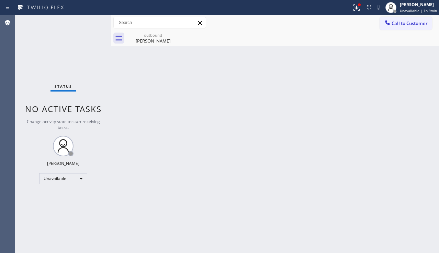
drag, startPoint x: 420, startPoint y: 151, endPoint x: 390, endPoint y: 144, distance: 31.2
click at [420, 151] on div "Back to Dashboard Change Sender ID Customers Technicians Select a contact Outbo…" at bounding box center [275, 134] width 328 height 238
click at [147, 43] on div "[PERSON_NAME]" at bounding box center [153, 41] width 52 height 6
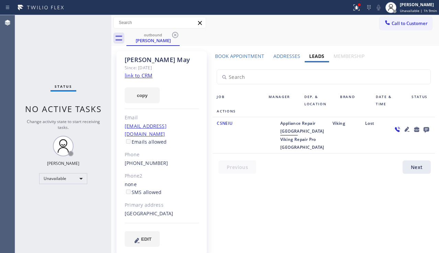
click at [407, 129] on icon at bounding box center [407, 129] width 5 height 5
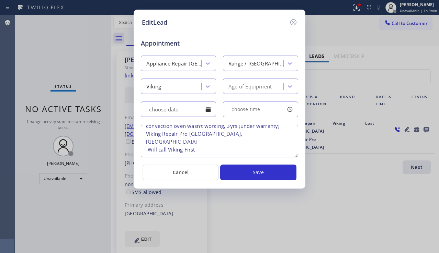
scroll to position [22, 0]
click at [271, 128] on textarea "Viking Oven, top oven doesn't heat and the bottom convection oven wasn't workin…" at bounding box center [219, 141] width 157 height 33
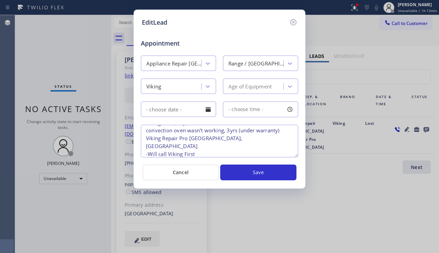
scroll to position [0, 0]
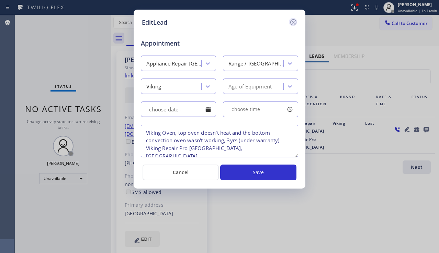
drag, startPoint x: 294, startPoint y: 23, endPoint x: 201, endPoint y: 70, distance: 105.2
click at [294, 23] on icon at bounding box center [293, 22] width 8 height 8
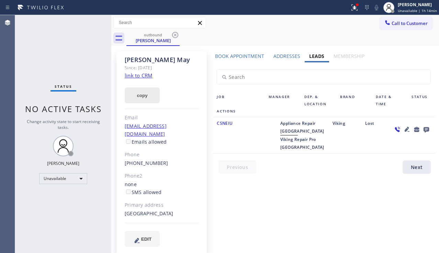
click at [149, 94] on button "copy" at bounding box center [142, 96] width 35 height 16
click at [57, 66] on div "Status No active tasks Change activity state to start receiving tasks. [PERSON_…" at bounding box center [63, 134] width 96 height 238
click at [240, 56] on label "Book Appointment" at bounding box center [239, 56] width 49 height 7
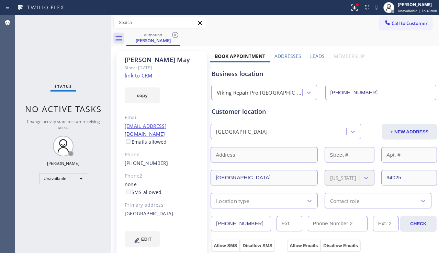
click at [42, 149] on div "Status No active tasks Change activity state to start receiving tasks. [PERSON_…" at bounding box center [63, 134] width 96 height 238
click at [176, 114] on div "[PERSON_NAME] Since: [DATE] link to CRM copy Email [EMAIL_ADDRESS][DOMAIN_NAME]…" at bounding box center [161, 153] width 90 height 204
click at [66, 194] on div "Status No active tasks Change activity state to start receiving tasks. [PERSON_…" at bounding box center [63, 134] width 96 height 238
click at [404, 22] on span "Call to Customer" at bounding box center [410, 23] width 36 height 6
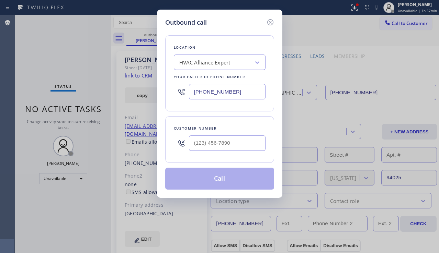
click at [222, 134] on div at bounding box center [227, 143] width 77 height 22
click at [220, 145] on input "(___) ___-____" at bounding box center [227, 143] width 77 height 15
paste input "310) 927-5540"
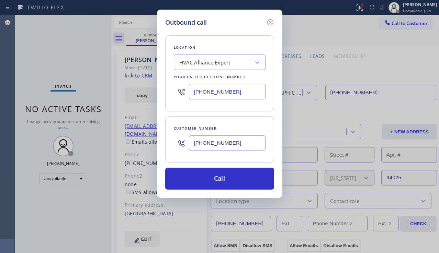
drag, startPoint x: 257, startPoint y: 145, endPoint x: 173, endPoint y: 141, distance: 83.9
click at [173, 141] on div "Customer number [PHONE_NUMBER]" at bounding box center [219, 139] width 109 height 47
paste input "619) 990-4405"
type input "[PHONE_NUMBER]"
drag, startPoint x: 245, startPoint y: 95, endPoint x: 144, endPoint y: 91, distance: 100.7
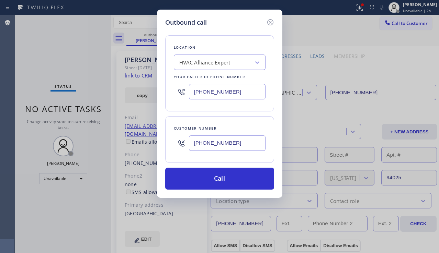
click at [144, 91] on div "Outbound call Location HVAC Alliance Expert Your caller id phone number [PHONE_…" at bounding box center [219, 126] width 439 height 253
paste input "619) 333-7789"
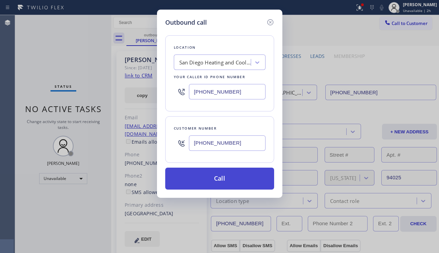
type input "[PHONE_NUMBER]"
click at [212, 177] on button "Call" at bounding box center [219, 179] width 109 height 22
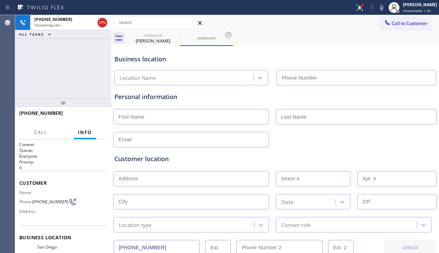
type input "[PHONE_NUMBER]"
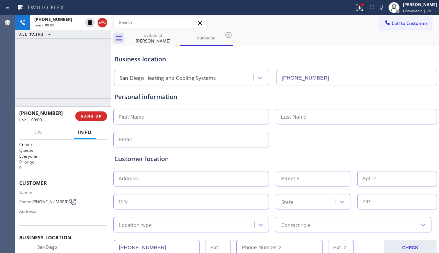
click at [421, 151] on div "Customer location >> ADD NEW ADDRESS << + NEW ADDRESS State Location type Conta…" at bounding box center [275, 190] width 324 height 85
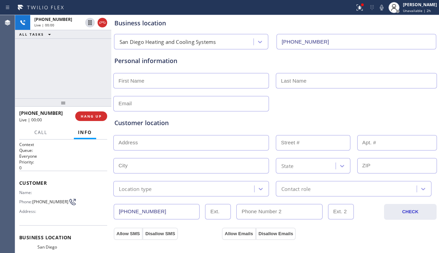
scroll to position [65, 0]
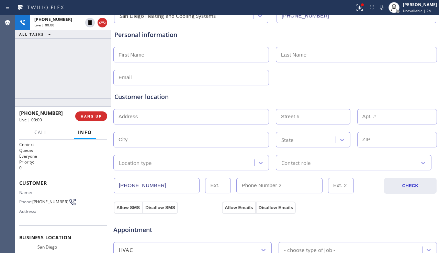
drag, startPoint x: 161, startPoint y: 249, endPoint x: 111, endPoint y: 245, distance: 50.7
click at [111, 248] on div "[PHONE_NUMBER] Live | 00:00 ALL TASKS ALL TASKS ACTIVE TASKS TASKS IN WRAP UP […" at bounding box center [227, 134] width 424 height 238
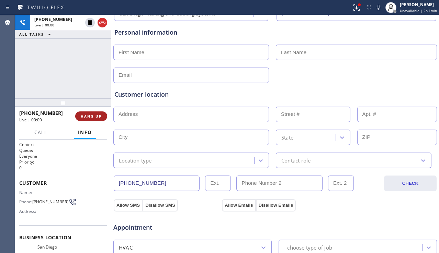
click at [86, 115] on span "HANG UP" at bounding box center [91, 116] width 21 height 5
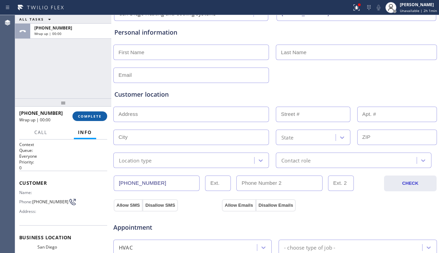
click at [86, 115] on span "COMPLETE" at bounding box center [90, 116] width 24 height 5
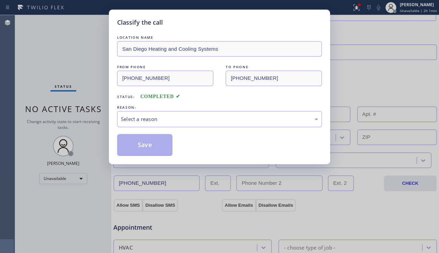
click at [186, 122] on div "Select a reason" at bounding box center [219, 119] width 197 height 8
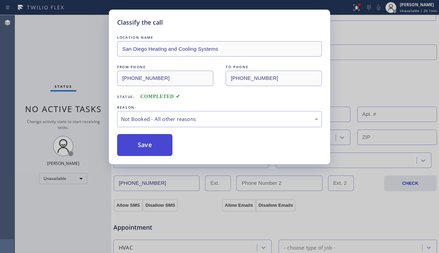
click at [144, 145] on button "Save" at bounding box center [144, 145] width 55 height 22
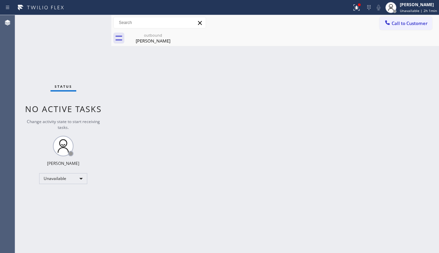
click at [432, 188] on div "Back to Dashboard Change Sender ID Customers Technicians Select a contact Outbo…" at bounding box center [275, 134] width 328 height 238
click at [43, 215] on div "Status No active tasks Change activity state to start receiving tasks. [PERSON_…" at bounding box center [63, 134] width 96 height 238
click at [75, 206] on div "Status No active tasks Change activity state to start receiving tasks. [PERSON_…" at bounding box center [63, 134] width 96 height 238
click at [353, 9] on icon at bounding box center [356, 7] width 6 height 6
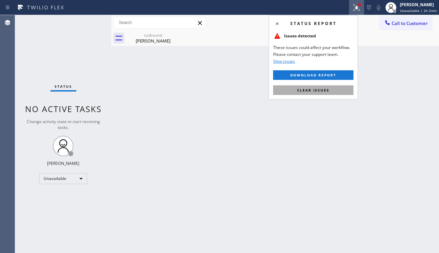
click at [315, 87] on button "Clear issues" at bounding box center [313, 91] width 80 height 10
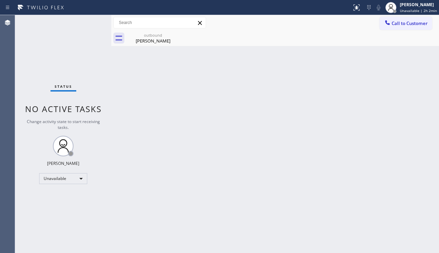
click at [215, 87] on div "Back to Dashboard Change Sender ID Customers Technicians Select a contact Outbo…" at bounding box center [275, 134] width 328 height 238
click at [159, 35] on div "outbound" at bounding box center [153, 35] width 52 height 5
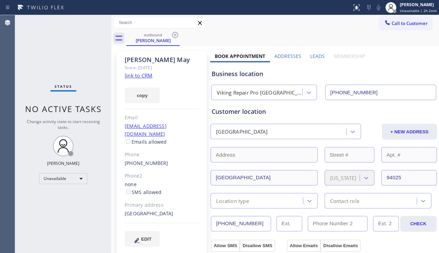
click at [237, 31] on div "outbound [PERSON_NAME]" at bounding box center [282, 38] width 313 height 15
click at [402, 29] on button "Call to Customer" at bounding box center [406, 23] width 53 height 13
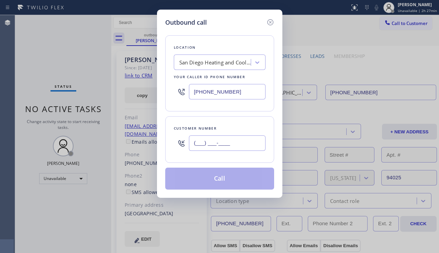
click at [216, 142] on input "(___) ___-____" at bounding box center [227, 143] width 77 height 15
paste input "310) 927-5540"
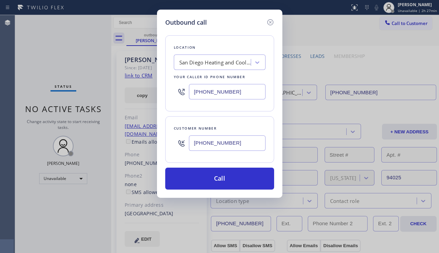
type input "[PHONE_NUMBER]"
drag, startPoint x: 234, startPoint y: 92, endPoint x: 180, endPoint y: 93, distance: 53.9
click at [180, 93] on div "[PHONE_NUMBER]" at bounding box center [220, 92] width 92 height 22
paste input "213) 463-459"
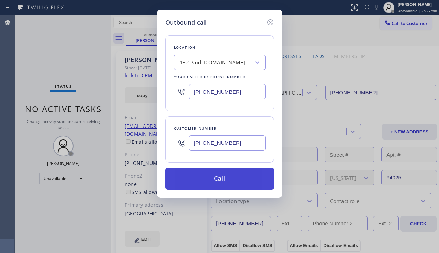
type input "[PHONE_NUMBER]"
click at [214, 179] on button "Call" at bounding box center [219, 179] width 109 height 22
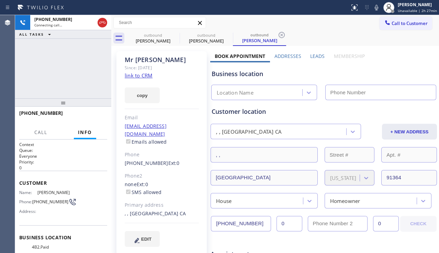
click at [49, 65] on div "[PHONE_NUMBER] Connecting call… ALL TASKS ALL TASKS ACTIVE TASKS TASKS IN WRAP …" at bounding box center [63, 56] width 96 height 83
type input "[PHONE_NUMBER]"
click at [313, 57] on label "Leads" at bounding box center [317, 56] width 14 height 7
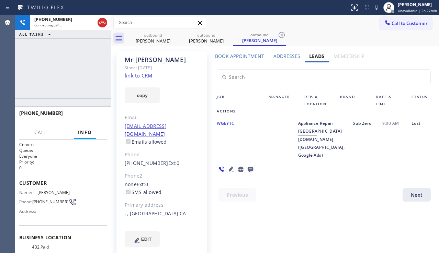
click at [228, 170] on icon at bounding box center [231, 169] width 8 height 8
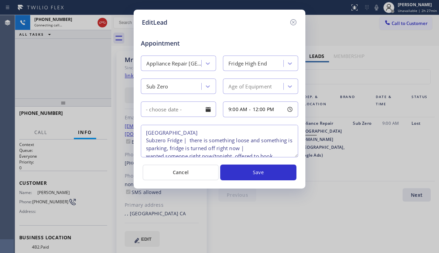
scroll to position [14, 0]
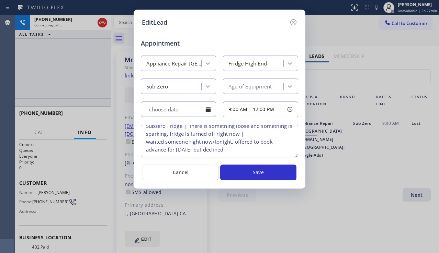
type textarea "[GEOGRAPHIC_DATA] Subzero Fridge | there is something loose and something is sp…"
drag, startPoint x: 291, startPoint y: 23, endPoint x: 197, endPoint y: 23, distance: 94.1
click at [290, 23] on icon at bounding box center [293, 22] width 8 height 8
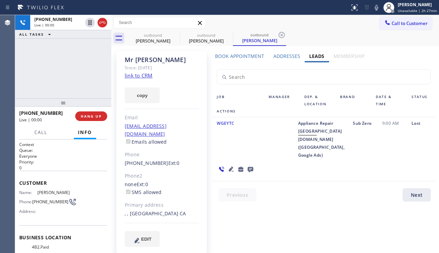
click at [230, 166] on icon at bounding box center [231, 169] width 8 height 8
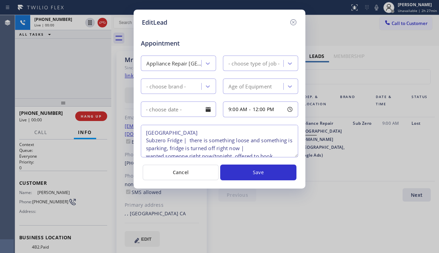
type textarea "[GEOGRAPHIC_DATA] Subzero Fridge | there is something loose and something is sp…"
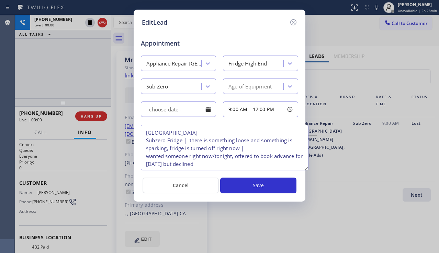
drag, startPoint x: 296, startPoint y: 156, endPoint x: 307, endPoint y: 169, distance: 16.6
click at [307, 169] on textarea "[GEOGRAPHIC_DATA] Subzero Fridge | there is something loose and something is sp…" at bounding box center [225, 148] width 168 height 46
click at [428, 156] on div "EditLead Appointment Appliance Repair High End Fridge High End Sub Zero Age of …" at bounding box center [219, 126] width 439 height 253
click at [406, 147] on div "EditLead Appointment Appliance Repair High End Fridge High End Sub Zero Age of …" at bounding box center [219, 126] width 439 height 253
click at [412, 143] on div "EditLead Appointment Appliance Repair High End Fridge High End Sub Zero Age of …" at bounding box center [219, 126] width 439 height 253
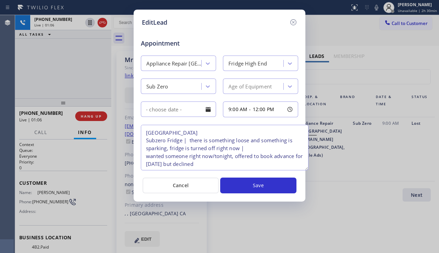
click at [202, 133] on textarea "[GEOGRAPHIC_DATA] Subzero Fridge | there is something loose and something is sp…" at bounding box center [225, 148] width 168 height 46
click at [235, 231] on div "EditLead Appointment Appliance Repair High End Fridge High End Sub Zero Age of …" at bounding box center [219, 126] width 439 height 253
click at [290, 20] on icon at bounding box center [293, 22] width 8 height 8
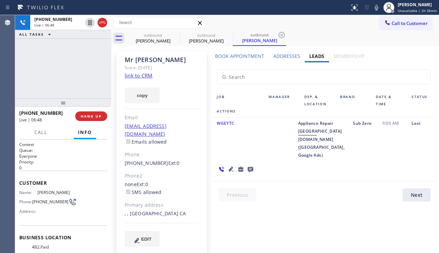
click at [129, 73] on link "link to CRM" at bounding box center [139, 75] width 28 height 7
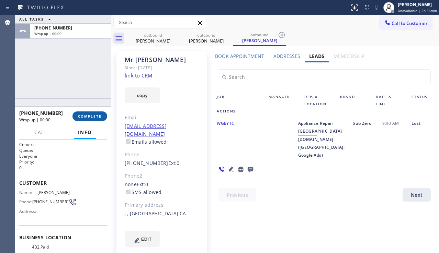
click at [89, 117] on span "COMPLETE" at bounding box center [90, 116] width 24 height 5
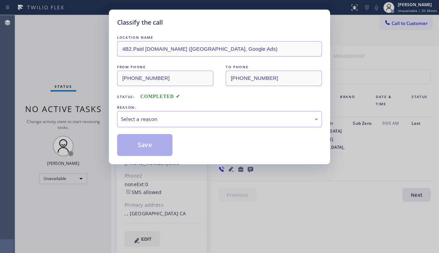
click at [161, 122] on div "Select a reason" at bounding box center [219, 119] width 197 height 8
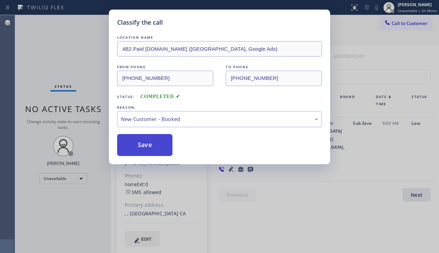
click at [144, 144] on button "Save" at bounding box center [144, 145] width 55 height 22
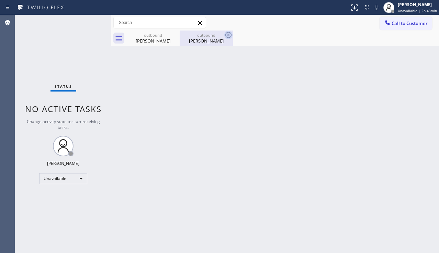
click at [231, 32] on icon at bounding box center [228, 35] width 8 height 8
type input "[PHONE_NUMBER]"
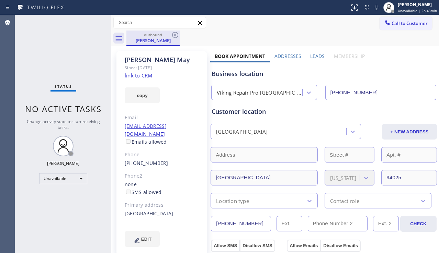
click at [156, 45] on div "outbound [PERSON_NAME]" at bounding box center [153, 38] width 52 height 15
click at [63, 48] on div "Status No active tasks Change activity state to start receiving tasks. [PERSON_…" at bounding box center [63, 134] width 96 height 238
click at [406, 27] on button "Call to Customer" at bounding box center [406, 23] width 53 height 13
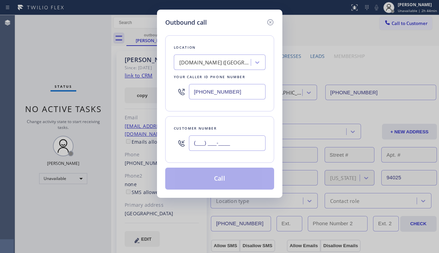
click at [218, 140] on input "(___) ___-____" at bounding box center [227, 143] width 77 height 15
paste input "310) 927-5540"
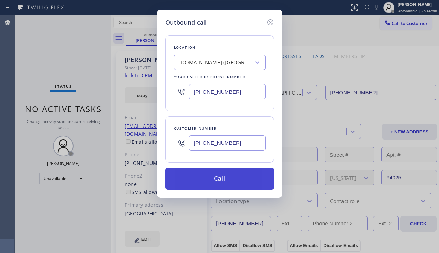
type input "[PHONE_NUMBER]"
click at [209, 176] on button "Call" at bounding box center [219, 179] width 109 height 22
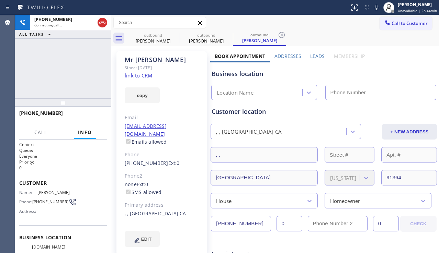
type input "[PHONE_NUMBER]"
click at [63, 90] on div "[PHONE_NUMBER] Connecting call… ALL TASKS ALL TASKS ACTIVE TASKS TASKS IN WRAP …" at bounding box center [63, 56] width 96 height 83
click at [316, 53] on label "Leads" at bounding box center [317, 56] width 14 height 7
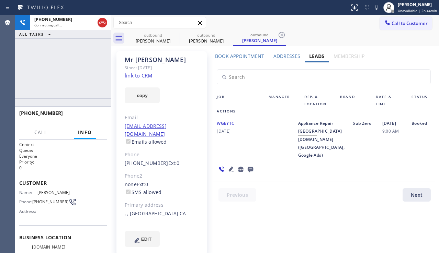
click at [230, 170] on icon at bounding box center [231, 169] width 5 height 5
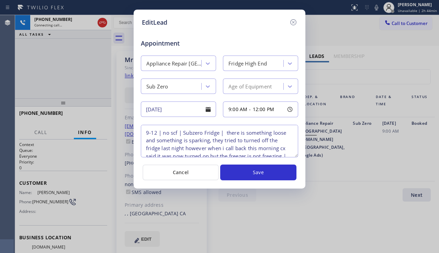
scroll to position [30, 0]
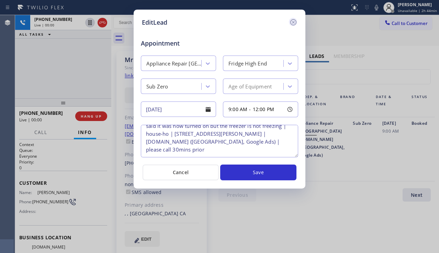
click at [293, 20] on icon at bounding box center [293, 22] width 8 height 8
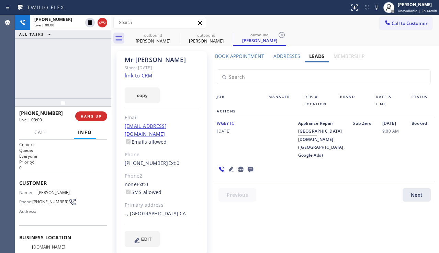
click at [428, 159] on div "Booked" at bounding box center [420, 140] width 27 height 40
click at [231, 167] on icon at bounding box center [231, 169] width 8 height 8
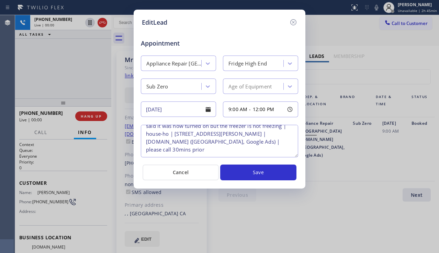
scroll to position [0, 0]
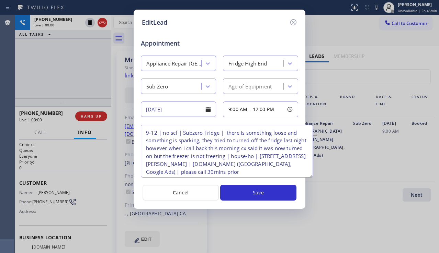
drag, startPoint x: 296, startPoint y: 156, endPoint x: 310, endPoint y: 176, distance: 25.1
click at [310, 176] on textarea "9-12 | no scf | Subzero Fridge | there is something loose and something is spar…" at bounding box center [227, 151] width 172 height 53
click at [296, 23] on icon at bounding box center [293, 22] width 6 height 6
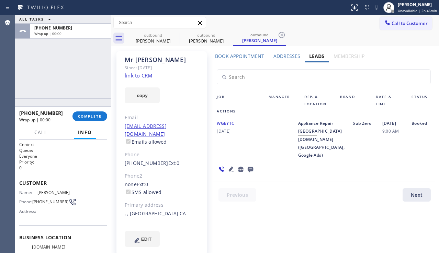
drag, startPoint x: 422, startPoint y: 145, endPoint x: 372, endPoint y: 147, distance: 49.8
click at [422, 145] on div "Booked" at bounding box center [420, 140] width 27 height 40
click at [91, 119] on button "COMPLETE" at bounding box center [89, 117] width 35 height 10
click at [187, 120] on div "Email" at bounding box center [162, 118] width 74 height 8
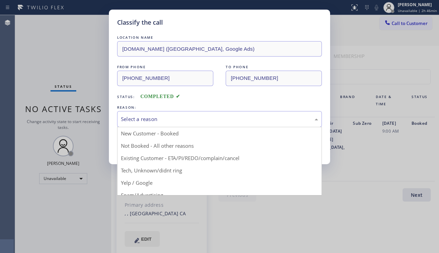
click at [187, 120] on div "Select a reason" at bounding box center [219, 119] width 197 height 8
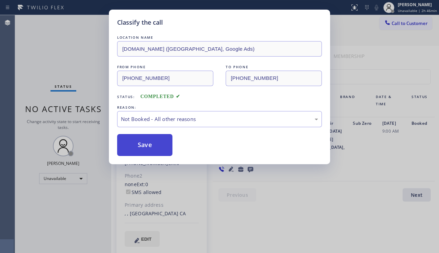
click at [151, 147] on button "Save" at bounding box center [144, 145] width 55 height 22
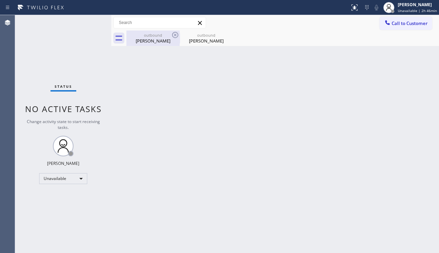
click at [162, 42] on div "[PERSON_NAME]" at bounding box center [153, 41] width 52 height 6
type input "[PHONE_NUMBER]"
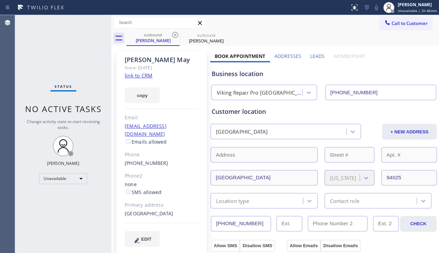
click at [138, 77] on link "link to CRM" at bounding box center [139, 75] width 28 height 7
click at [77, 181] on div "Unavailable" at bounding box center [63, 178] width 48 height 11
click at [70, 211] on li "Break" at bounding box center [62, 214] width 47 height 8
click at [86, 210] on div "Status No active tasks Change activity state to start receiving tasks. [PERSON_…" at bounding box center [63, 134] width 96 height 238
click at [412, 72] on div "Business location" at bounding box center [324, 73] width 224 height 9
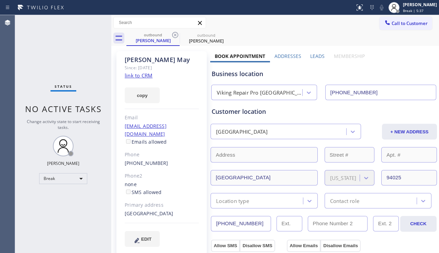
drag, startPoint x: 98, startPoint y: 227, endPoint x: 104, endPoint y: 234, distance: 9.2
click at [98, 227] on div "Status No active tasks Change activity state to start receiving tasks. [PERSON_…" at bounding box center [63, 134] width 96 height 238
click at [424, 63] on div "Business location Viking Repair Pro [GEOGRAPHIC_DATA] [PHONE_NUMBER]" at bounding box center [323, 82] width 227 height 38
click at [73, 182] on div "Break" at bounding box center [63, 178] width 48 height 11
click at [66, 202] on li "Unavailable" at bounding box center [62, 206] width 47 height 8
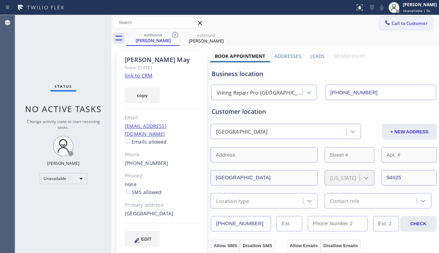
click at [397, 25] on span "Call to Customer" at bounding box center [410, 23] width 36 height 6
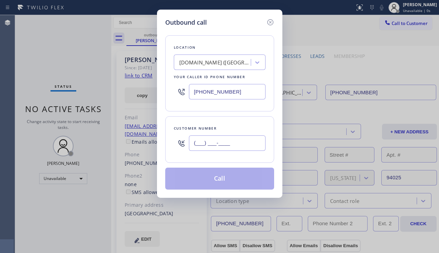
click at [250, 141] on input "(___) ___-____" at bounding box center [227, 143] width 77 height 15
paste input "770) 713-4885"
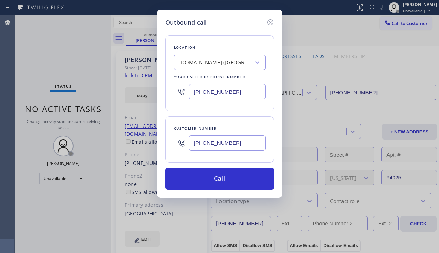
type input "[PHONE_NUMBER]"
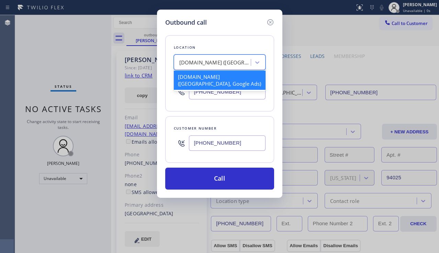
click at [212, 59] on div "[DOMAIN_NAME] ([GEOGRAPHIC_DATA], Google Ads)" at bounding box center [215, 63] width 72 height 8
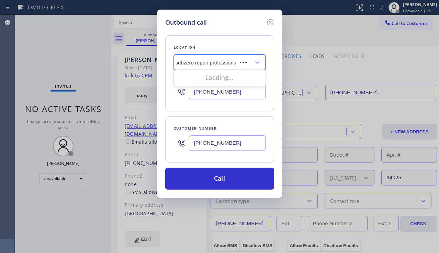
type input "subzero repair professional"
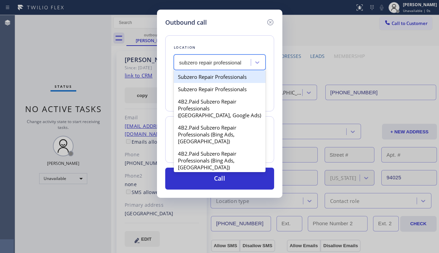
click at [215, 75] on div "Subzero Repair Professionals" at bounding box center [220, 77] width 92 height 12
type input "[PHONE_NUMBER]"
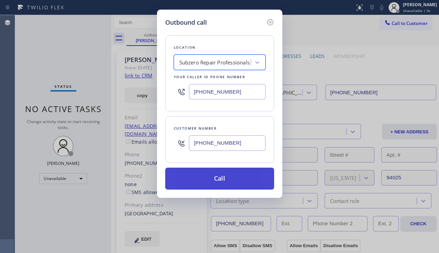
click at [220, 177] on button "Call" at bounding box center [219, 179] width 109 height 22
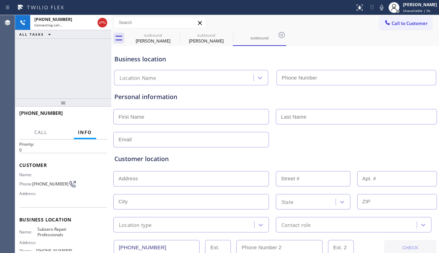
scroll to position [34, 0]
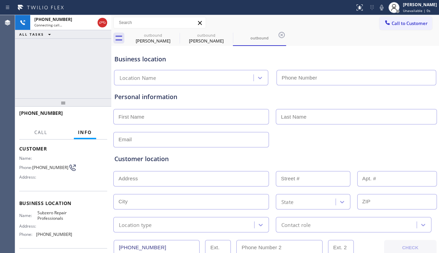
type input "[PHONE_NUMBER]"
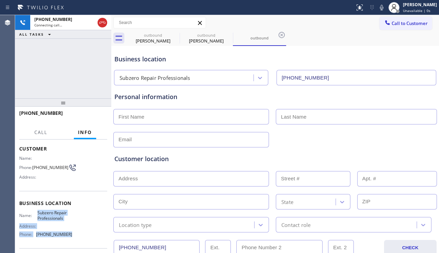
drag, startPoint x: 37, startPoint y: 216, endPoint x: 66, endPoint y: 236, distance: 35.6
click at [66, 236] on div "Name: Subzero Repair Professionals Address: Phone: [PHONE_NUMBER]" at bounding box center [45, 226] width 53 height 30
copy div "Subzero Repair Professionals Address: Phone: [PHONE_NUMBER]"
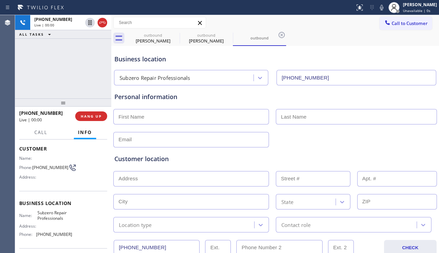
click at [70, 84] on div "[PHONE_NUMBER] Live | 00:00 ALL TASKS ALL TASKS ACTIVE TASKS TASKS IN WRAP UP" at bounding box center [63, 56] width 96 height 83
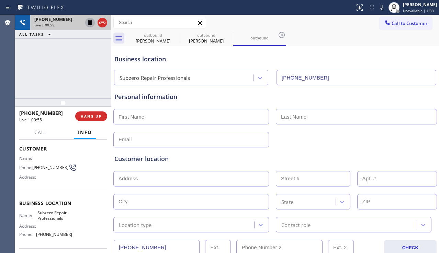
click at [90, 23] on icon at bounding box center [89, 22] width 3 height 5
click at [377, 7] on icon at bounding box center [381, 7] width 8 height 8
click at [417, 157] on div "Customer location" at bounding box center [274, 159] width 321 height 9
click at [185, 117] on input "text" at bounding box center [191, 116] width 156 height 15
type input "[PERSON_NAME]"
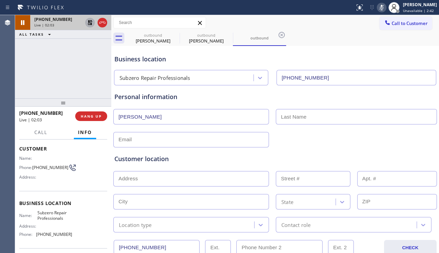
click at [315, 114] on input "text" at bounding box center [356, 116] width 161 height 15
paste input "Hastings"
type input "Hastings"
click at [236, 143] on input "text" at bounding box center [191, 139] width 156 height 15
click at [162, 139] on input "text" at bounding box center [191, 139] width 156 height 15
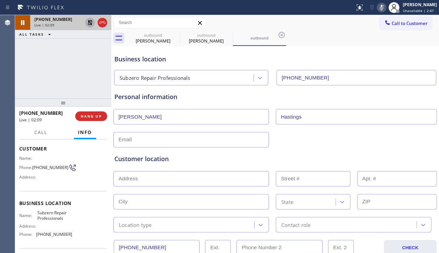
paste input "[EMAIL_ADDRESS][DOMAIN_NAME]"
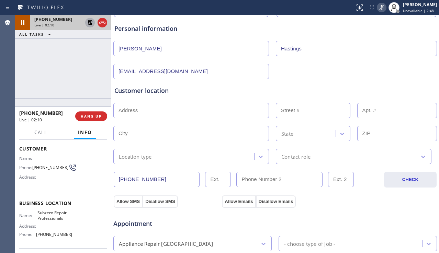
scroll to position [69, 0]
type input "[EMAIL_ADDRESS][DOMAIN_NAME]"
click at [156, 110] on input "text" at bounding box center [191, 110] width 156 height 15
paste input "[STREET_ADDRESS][PERSON_NAME]"
type input "[STREET_ADDRESS][PERSON_NAME]"
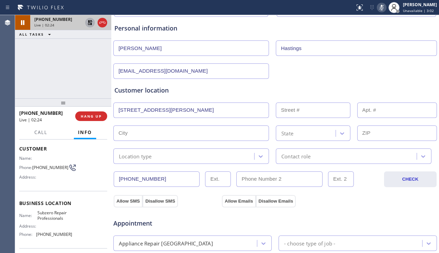
type input "3401"
type input "[GEOGRAPHIC_DATA]"
type input "75219"
click at [210, 154] on div "Location type" at bounding box center [184, 156] width 139 height 12
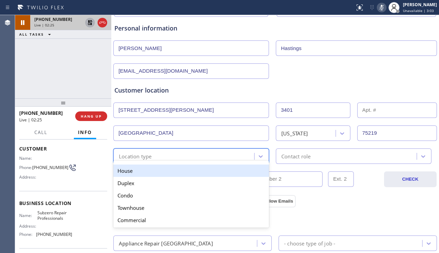
click at [170, 168] on div "House" at bounding box center [191, 171] width 156 height 12
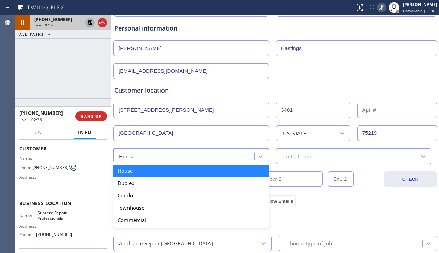
click at [155, 158] on div "House" at bounding box center [184, 156] width 139 height 12
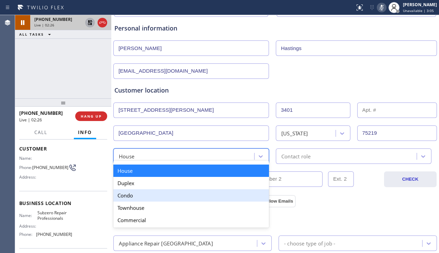
drag, startPoint x: 156, startPoint y: 194, endPoint x: 232, endPoint y: 169, distance: 79.8
click at [156, 194] on div "Condo" at bounding box center [191, 196] width 156 height 12
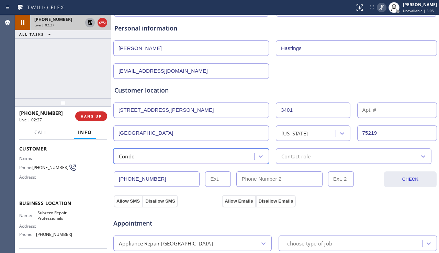
click at [296, 156] on div "Contact role" at bounding box center [295, 156] width 29 height 8
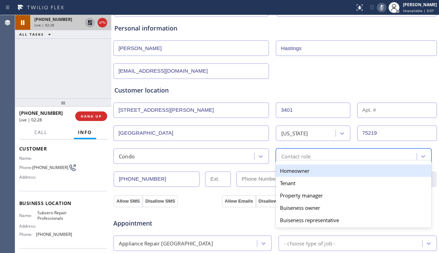
click at [291, 172] on div "Homeowner" at bounding box center [354, 171] width 156 height 12
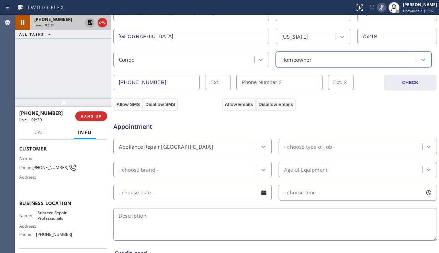
scroll to position [172, 0]
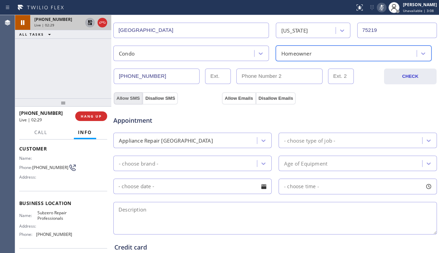
click at [135, 95] on button "Allow SMS" at bounding box center [128, 98] width 29 height 12
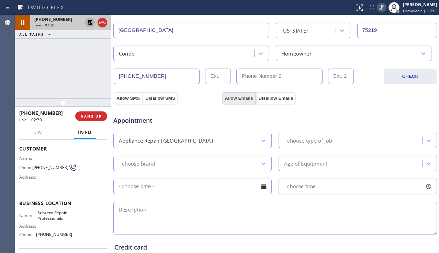
click at [243, 100] on button "Allow Emails" at bounding box center [239, 98] width 34 height 12
click at [305, 142] on div "- choose type of job -" at bounding box center [309, 141] width 51 height 8
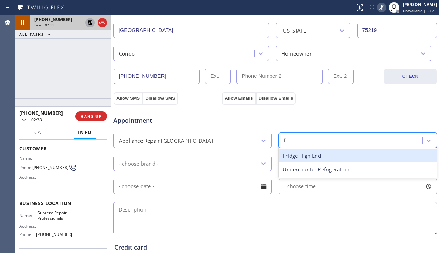
type input "fr"
click at [306, 157] on div "Fridge High End" at bounding box center [358, 156] width 158 height 14
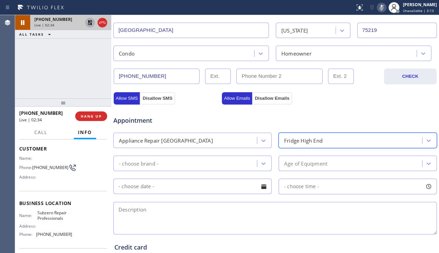
click at [208, 165] on div "- choose brand -" at bounding box center [186, 164] width 142 height 12
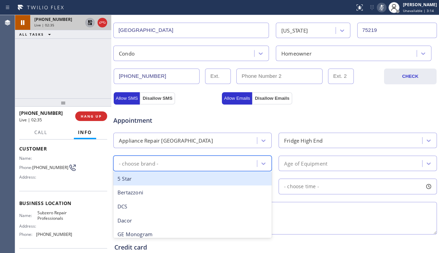
type input "s"
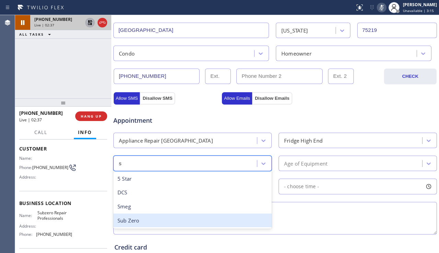
click at [163, 215] on div "Sub Zero" at bounding box center [192, 221] width 158 height 14
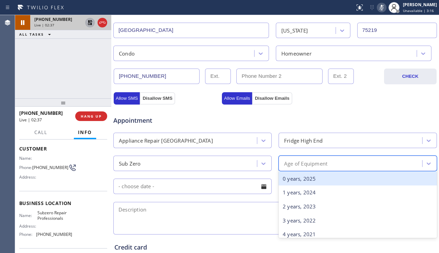
click at [293, 167] on div "Age of Equipment" at bounding box center [305, 164] width 43 height 8
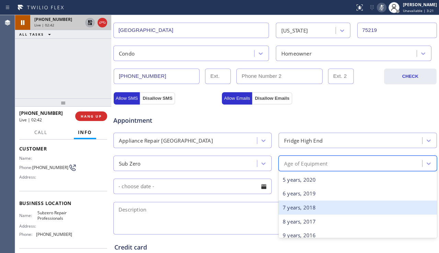
click at [297, 211] on div "7 years, 2018" at bounding box center [358, 208] width 158 height 14
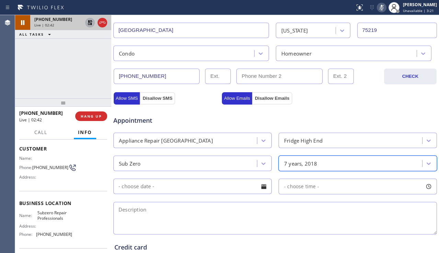
click at [236, 212] on textarea at bounding box center [275, 218] width 324 height 33
click at [405, 207] on textarea at bounding box center [275, 218] width 324 height 33
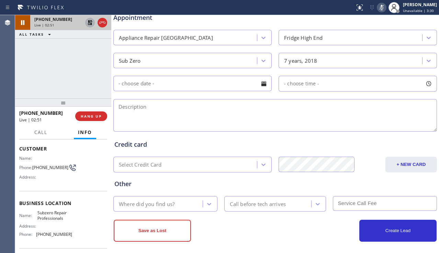
click at [178, 204] on div "Where did you find us?" at bounding box center [158, 204] width 87 height 12
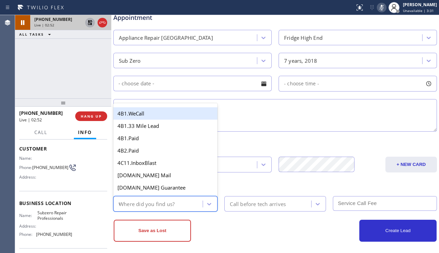
type input "we"
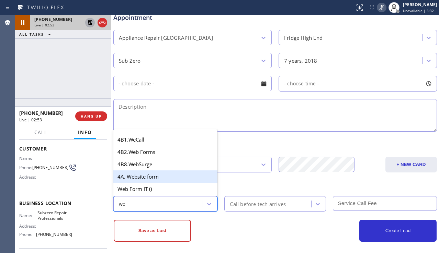
click at [163, 180] on div "4A. Website form" at bounding box center [165, 177] width 104 height 12
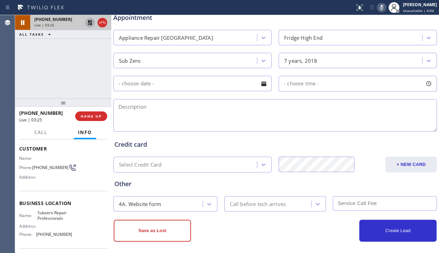
click at [415, 124] on textarea at bounding box center [275, 115] width 324 height 33
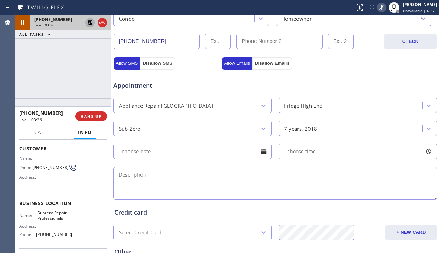
scroll to position [206, 0]
click at [87, 21] on icon at bounding box center [90, 23] width 8 height 8
click at [377, 5] on icon at bounding box center [381, 7] width 8 height 8
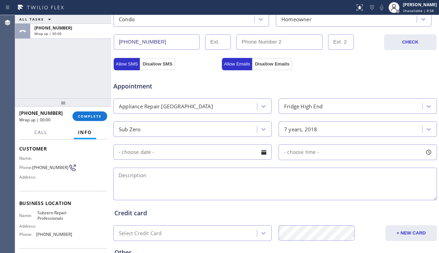
click at [228, 154] on input "text" at bounding box center [192, 152] width 158 height 15
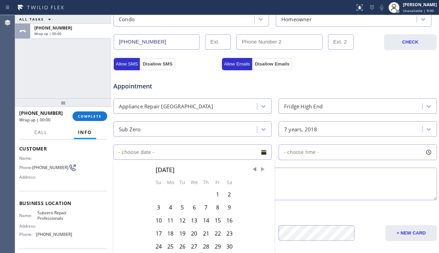
click at [260, 170] on span "Next Month" at bounding box center [262, 169] width 7 height 7
drag, startPoint x: 182, startPoint y: 197, endPoint x: 188, endPoint y: 193, distance: 6.2
click at [182, 196] on div "2" at bounding box center [183, 194] width 12 height 13
type input "[DATE]"
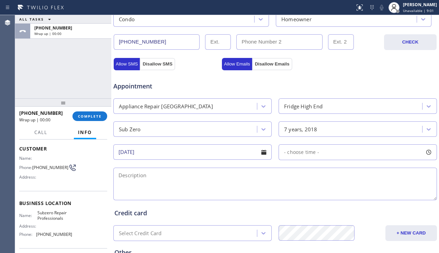
click at [304, 155] on span "- choose time -" at bounding box center [301, 152] width 35 height 7
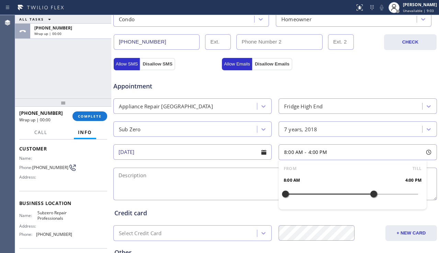
drag, startPoint x: 285, startPoint y: 195, endPoint x: 370, endPoint y: 190, distance: 85.7
click at [370, 190] on div at bounding box center [374, 194] width 8 height 14
drag, startPoint x: 285, startPoint y: 194, endPoint x: 337, endPoint y: 192, distance: 52.3
click at [337, 192] on div at bounding box center [341, 194] width 8 height 14
click at [236, 185] on textarea at bounding box center [275, 184] width 324 height 33
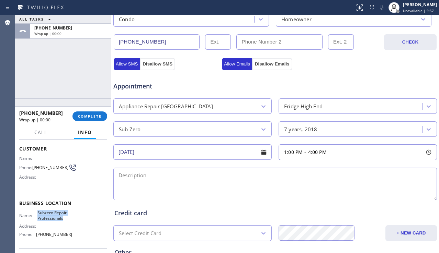
drag, startPoint x: 36, startPoint y: 216, endPoint x: 65, endPoint y: 220, distance: 28.4
click at [65, 220] on span "Subzero Repair Professionals" at bounding box center [54, 216] width 34 height 11
copy span "Subzero Repair Professionals"
click at [224, 181] on textarea at bounding box center [275, 184] width 324 height 33
paste textarea "1-4 | $38 | subzero | fridge | gradually the refrigerator is not cooling and th…"
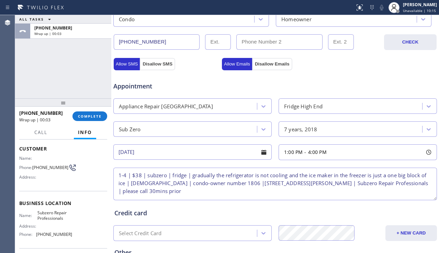
click at [259, 184] on textarea "1-4 | $38 | subzero | fridge | gradually the refrigerator is not cooling and th…" at bounding box center [275, 184] width 324 height 33
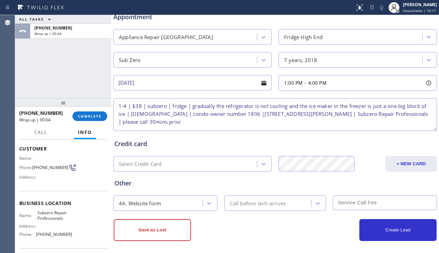
scroll to position [279, 0]
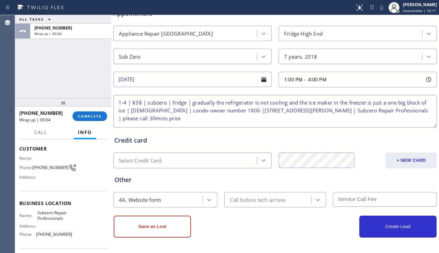
type textarea "1-4 | $38 | subzero | fridge | gradually the refrigerator is not cooling and th…"
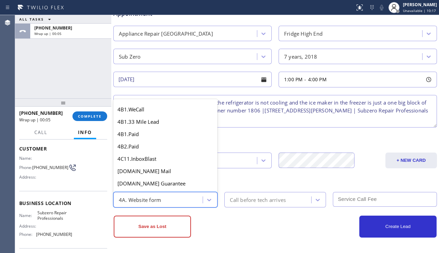
click at [196, 202] on div "4A. Website form" at bounding box center [158, 200] width 87 height 12
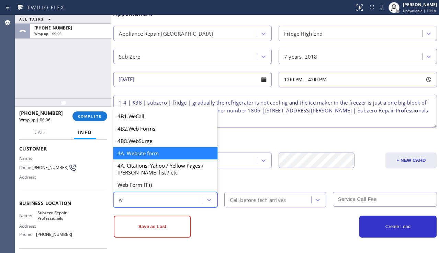
scroll to position [0, 0]
type input "we"
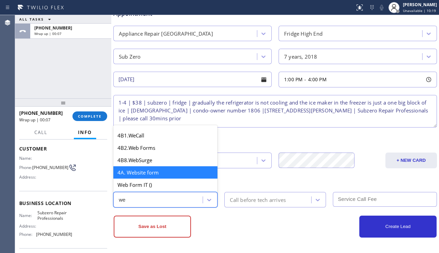
click at [164, 174] on div "4A. Website form" at bounding box center [165, 173] width 104 height 12
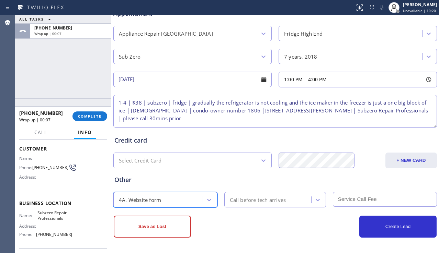
click at [261, 197] on div "Call before tech arrives" at bounding box center [258, 200] width 56 height 8
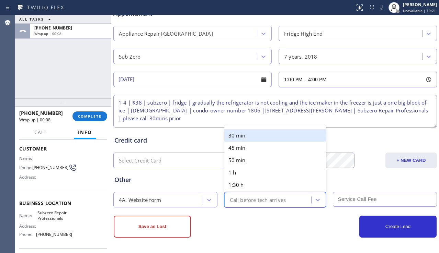
click at [250, 132] on div "30 min" at bounding box center [274, 135] width 101 height 12
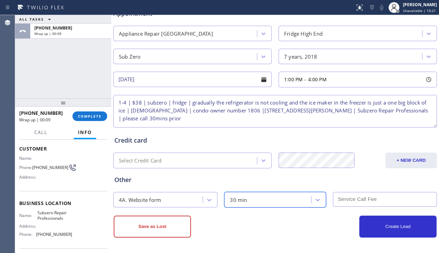
click at [341, 195] on input "text" at bounding box center [385, 199] width 104 height 15
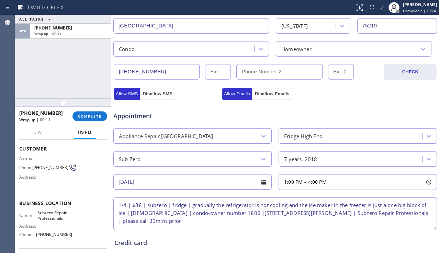
scroll to position [176, 0]
type input "38"
click at [259, 186] on div at bounding box center [264, 183] width 12 height 12
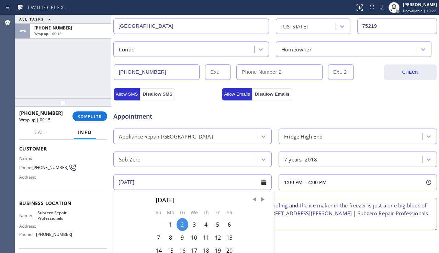
click at [312, 208] on textarea "1-4 | $38 | subzero | fridge | gradually the refrigerator is not cooling and th…" at bounding box center [275, 214] width 324 height 33
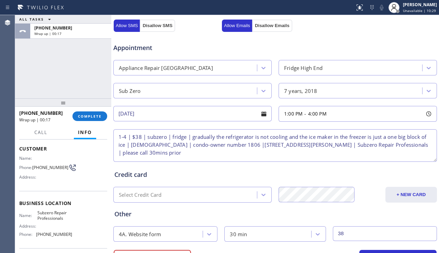
scroll to position [279, 0]
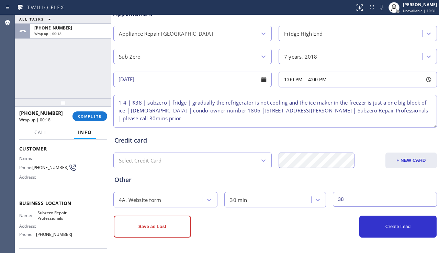
click at [138, 110] on textarea "1-4 | $38 | subzero | fridge | gradually the refrigerator is not cooling and th…" at bounding box center [275, 111] width 324 height 33
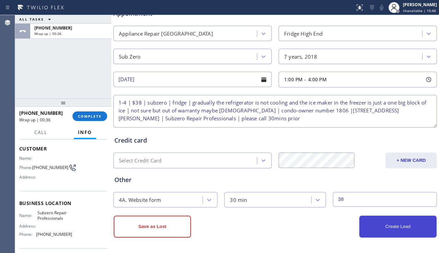
type textarea "1-4 | $38 | subzero | fridge | gradually the refrigerator is not cooling and th…"
click at [379, 228] on button "Create Lead" at bounding box center [397, 227] width 77 height 22
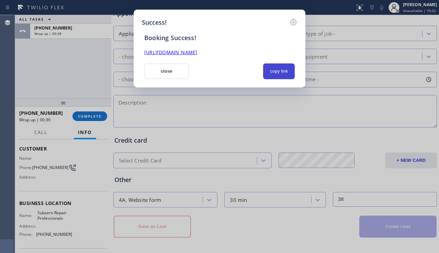
click at [278, 72] on button "copy link" at bounding box center [279, 72] width 32 height 16
click at [197, 51] on link "[URL][DOMAIN_NAME]" at bounding box center [170, 52] width 53 height 7
click at [161, 74] on button "close" at bounding box center [166, 72] width 45 height 16
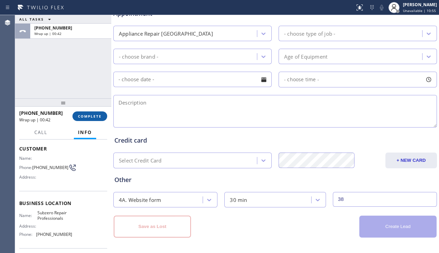
click at [91, 113] on button "COMPLETE" at bounding box center [89, 117] width 35 height 10
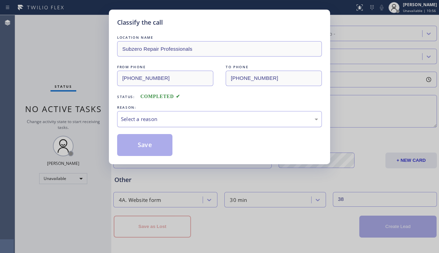
click at [198, 121] on div "Select a reason" at bounding box center [219, 119] width 197 height 8
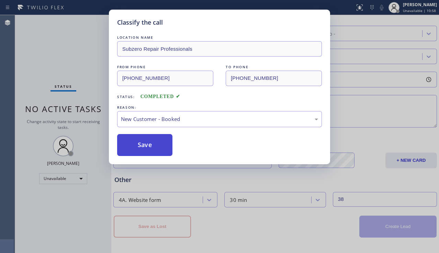
click at [150, 149] on button "Save" at bounding box center [144, 145] width 55 height 22
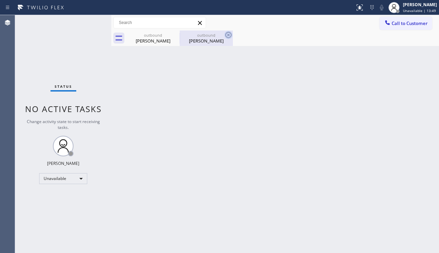
click at [226, 33] on icon at bounding box center [228, 35] width 8 height 8
type input "[PHONE_NUMBER]"
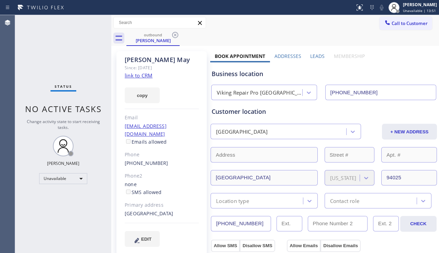
drag, startPoint x: 256, startPoint y: 223, endPoint x: 197, endPoint y: 220, distance: 58.4
click at [396, 27] on button "Call to Customer" at bounding box center [406, 23] width 53 height 13
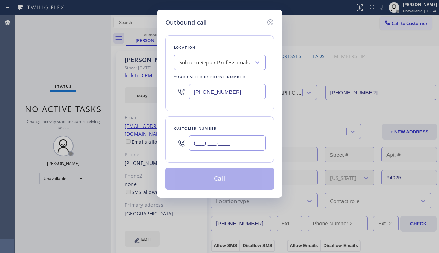
click at [213, 144] on input "(___) ___-____" at bounding box center [227, 143] width 77 height 15
paste input "650) 454-7080"
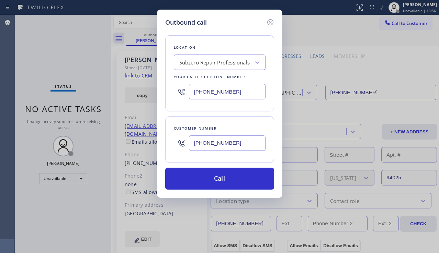
type input "[PHONE_NUMBER]"
drag, startPoint x: 237, startPoint y: 92, endPoint x: 179, endPoint y: 90, distance: 58.4
click at [179, 90] on div "[PHONE_NUMBER]" at bounding box center [220, 92] width 92 height 22
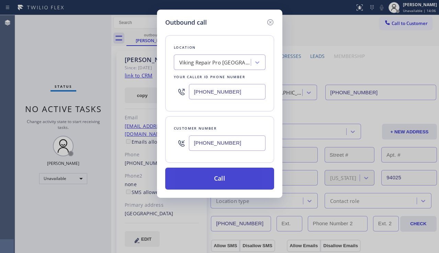
type input "[PHONE_NUMBER]"
click at [212, 182] on button "Call" at bounding box center [219, 179] width 109 height 22
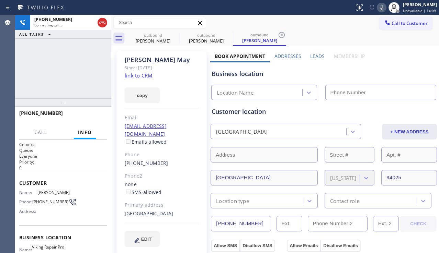
click at [312, 58] on label "Leads" at bounding box center [317, 56] width 14 height 7
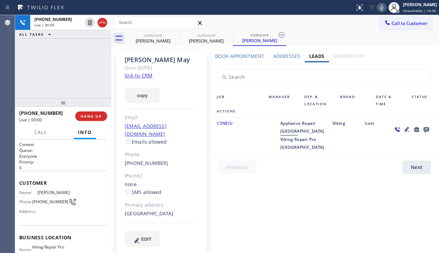
click at [405, 151] on div at bounding box center [411, 136] width 46 height 32
click at [81, 116] on span "HANG UP" at bounding box center [91, 116] width 21 height 5
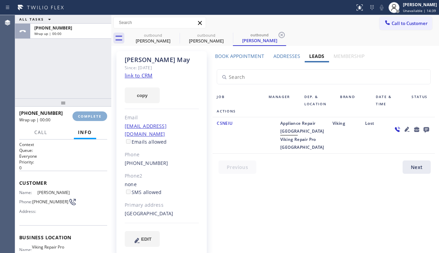
click at [81, 116] on span "COMPLETE" at bounding box center [90, 116] width 24 height 5
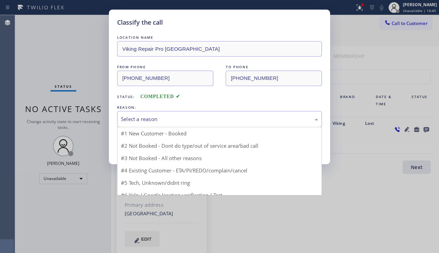
click at [173, 117] on div "Select a reason" at bounding box center [219, 119] width 197 height 8
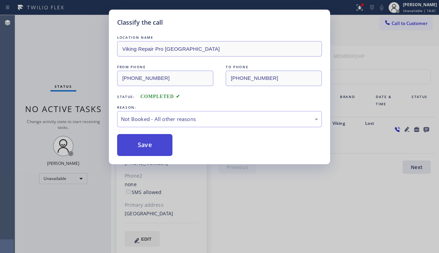
click at [152, 144] on button "Save" at bounding box center [144, 145] width 55 height 22
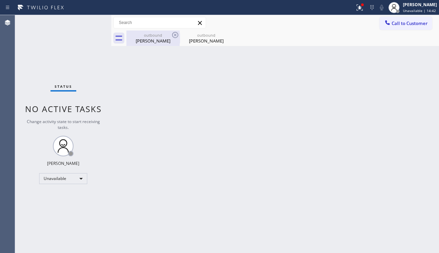
click at [167, 40] on div "[PERSON_NAME]" at bounding box center [153, 41] width 52 height 6
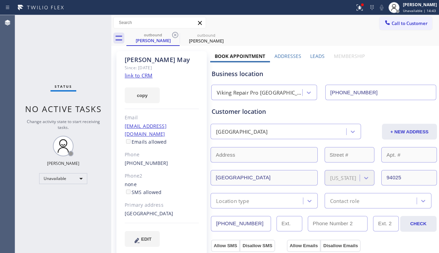
click at [148, 74] on link "link to CRM" at bounding box center [139, 75] width 28 height 7
click at [414, 71] on div "Business location" at bounding box center [324, 73] width 224 height 9
click at [408, 26] on button "Call to Customer" at bounding box center [406, 23] width 53 height 13
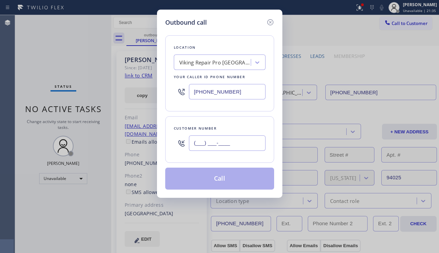
click at [211, 142] on input "(___) ___-____" at bounding box center [227, 143] width 77 height 15
paste input "949) 995-0194"
type input "[PHONE_NUMBER]"
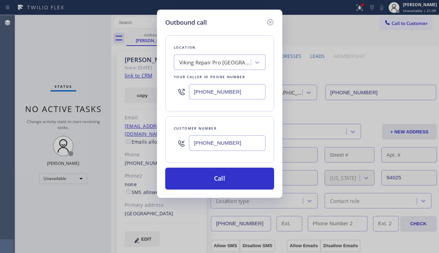
drag, startPoint x: 428, startPoint y: 165, endPoint x: 413, endPoint y: 154, distance: 18.0
click at [428, 165] on div "Outbound call Location Viking Repair Pro [GEOGRAPHIC_DATA] Your caller id phone…" at bounding box center [219, 126] width 439 height 253
click at [201, 62] on div "Viking Repair Pro [GEOGRAPHIC_DATA]" at bounding box center [215, 63] width 72 height 8
type input "hvac alliance exper"
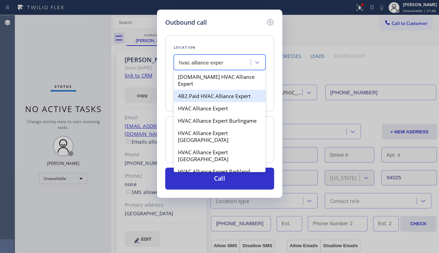
click at [213, 90] on div "4B2.Paid HVAC Alliance Expert" at bounding box center [220, 96] width 92 height 12
type input "[PHONE_NUMBER]"
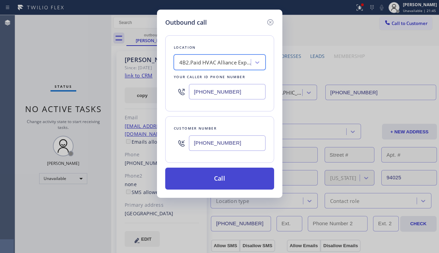
click at [198, 176] on button "Call" at bounding box center [219, 179] width 109 height 22
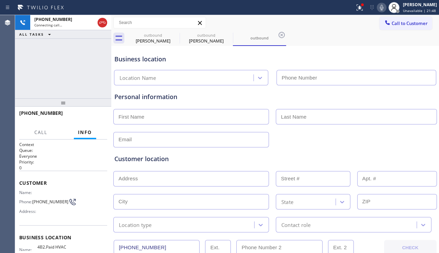
type input "[PHONE_NUMBER]"
click at [412, 147] on div "Customer location >> ADD NEW ADDRESS << + NEW ADDRESS State Location type Conta…" at bounding box center [275, 189] width 324 height 88
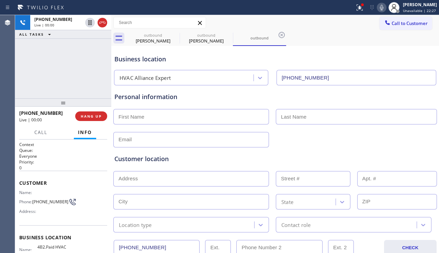
click at [426, 135] on div at bounding box center [275, 139] width 325 height 17
click at [86, 114] on span "HANG UP" at bounding box center [91, 116] width 21 height 5
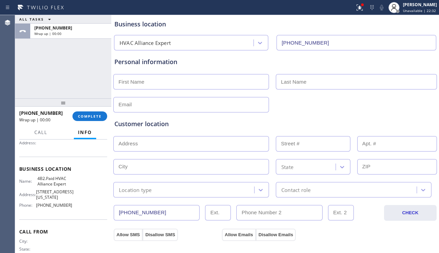
scroll to position [44, 0]
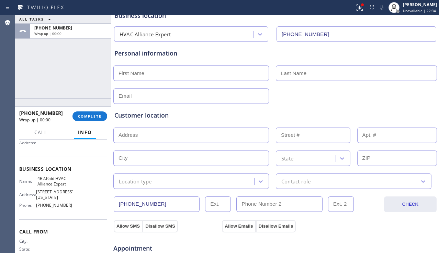
drag, startPoint x: 163, startPoint y: 249, endPoint x: 115, endPoint y: 213, distance: 60.0
click at [115, 213] on div "Business location HVAC Alliance Expert [PHONE_NUMBER] Personal information Cust…" at bounding box center [275, 238] width 324 height 469
click at [102, 117] on button "COMPLETE" at bounding box center [89, 117] width 35 height 10
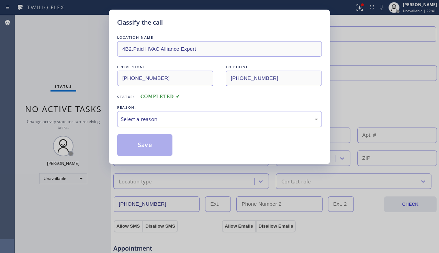
click at [201, 119] on div "Select a reason" at bounding box center [219, 119] width 197 height 8
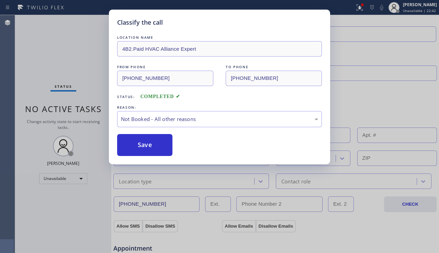
click at [138, 148] on button "Save" at bounding box center [144, 145] width 55 height 22
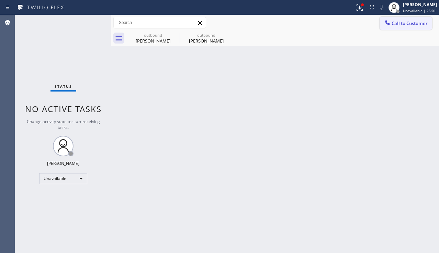
click at [410, 24] on span "Call to Customer" at bounding box center [410, 23] width 36 height 6
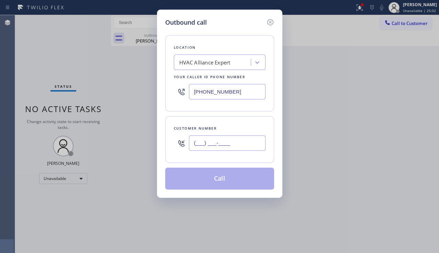
click at [210, 147] on input "(___) ___-____" at bounding box center [227, 143] width 77 height 15
paste input "213) 297-6384"
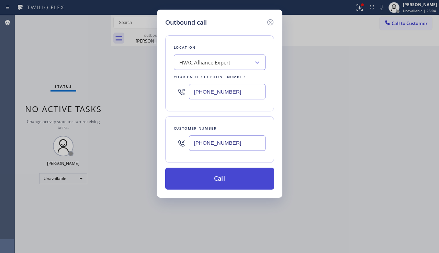
type input "[PHONE_NUMBER]"
click at [217, 180] on button "Call" at bounding box center [219, 179] width 109 height 22
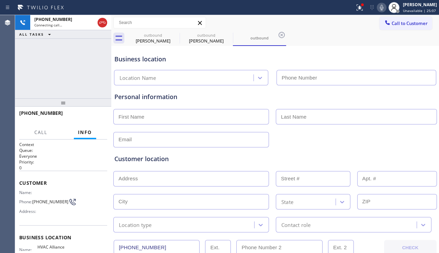
type input "[PHONE_NUMBER]"
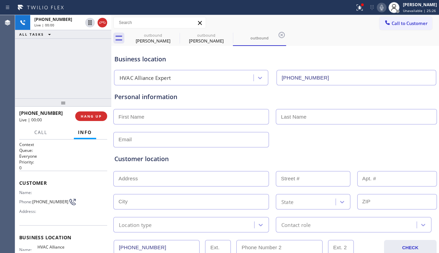
click at [423, 157] on div "Customer location" at bounding box center [274, 159] width 321 height 9
click at [71, 72] on div "[PHONE_NUMBER] Live | 00:38 ALL TASKS ALL TASKS ACTIVE TASKS TASKS IN WRAP UP" at bounding box center [63, 56] width 96 height 83
drag, startPoint x: 176, startPoint y: 159, endPoint x: 116, endPoint y: 160, distance: 60.5
click at [116, 160] on div "Customer location" at bounding box center [274, 159] width 321 height 9
click at [182, 158] on div "Customer location" at bounding box center [274, 159] width 321 height 9
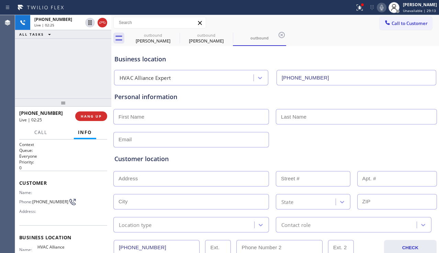
click at [420, 145] on div "Customer location >> ADD NEW ADDRESS << + NEW ADDRESS State Location type Conta…" at bounding box center [275, 189] width 324 height 88
click at [166, 160] on div "Customer location" at bounding box center [274, 159] width 321 height 9
click at [163, 159] on div "Customer location" at bounding box center [274, 159] width 321 height 9
click at [89, 116] on span "HANG UP" at bounding box center [91, 116] width 21 height 5
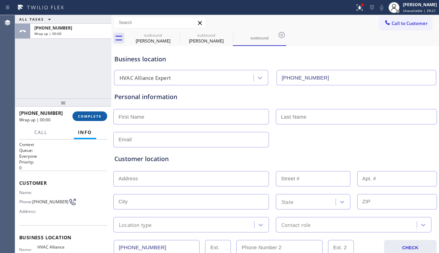
click at [91, 116] on span "COMPLETE" at bounding box center [90, 116] width 24 height 5
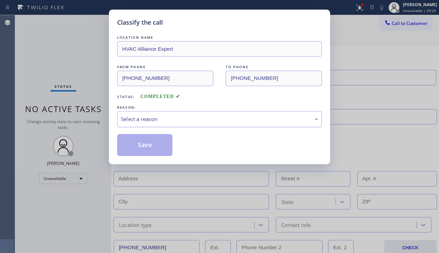
click at [168, 118] on div "Select a reason" at bounding box center [219, 119] width 197 height 8
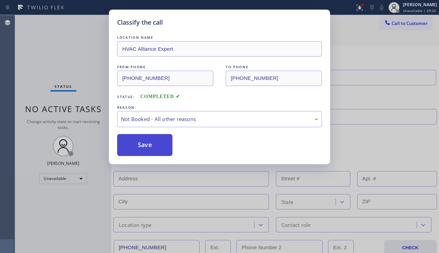
click at [138, 145] on button "Save" at bounding box center [144, 145] width 55 height 22
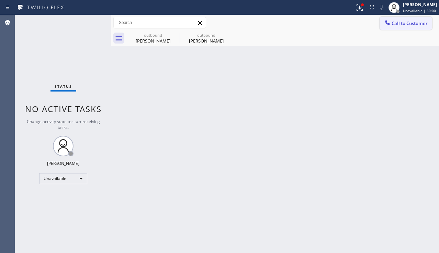
click at [409, 19] on button "Call to Customer" at bounding box center [406, 23] width 53 height 13
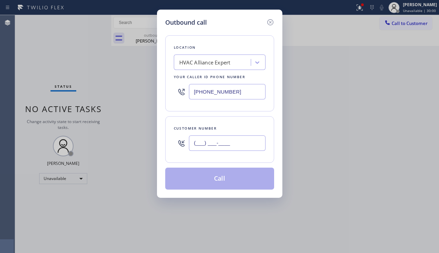
click at [229, 149] on input "(___) ___-____" at bounding box center [227, 143] width 77 height 15
paste input "310) 508-3172"
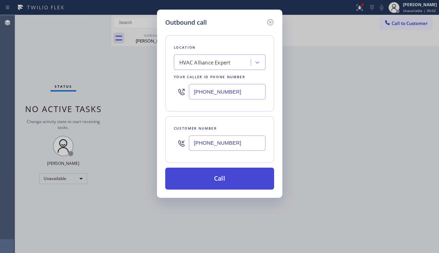
click at [228, 184] on button "Call" at bounding box center [219, 179] width 109 height 22
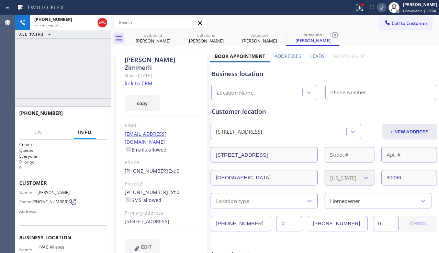
click at [315, 56] on label "Leads" at bounding box center [317, 56] width 14 height 7
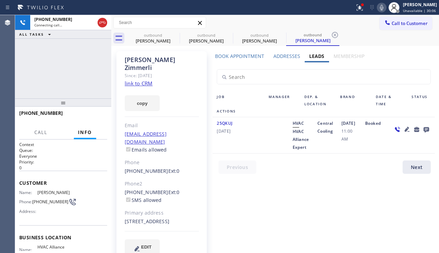
click at [405, 129] on icon at bounding box center [407, 129] width 5 height 5
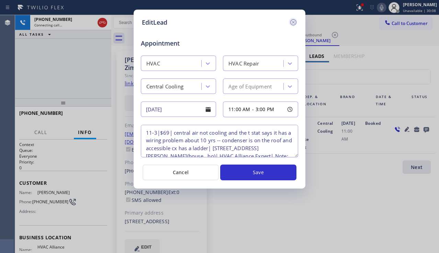
click at [293, 22] on icon at bounding box center [293, 22] width 6 height 6
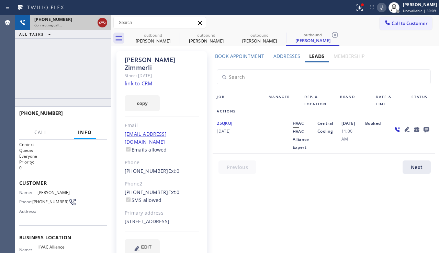
click at [104, 24] on icon at bounding box center [102, 23] width 8 height 8
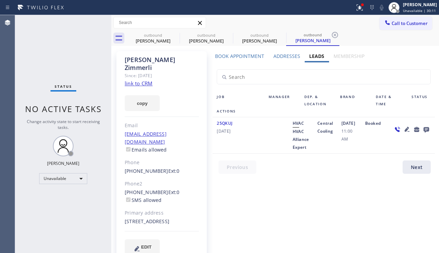
click at [142, 80] on link "link to CRM" at bounding box center [139, 83] width 28 height 7
click at [61, 203] on div "Status No active tasks Change activity state to start receiving tasks. [PERSON_…" at bounding box center [63, 134] width 96 height 238
click at [422, 129] on icon at bounding box center [426, 129] width 8 height 9
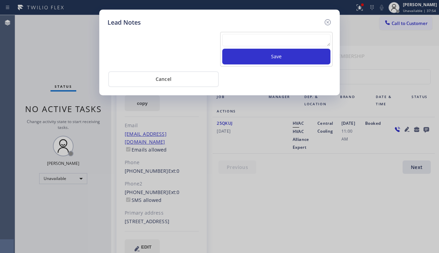
click at [240, 44] on textarea at bounding box center [276, 40] width 108 height 12
click at [324, 19] on icon at bounding box center [328, 22] width 8 height 8
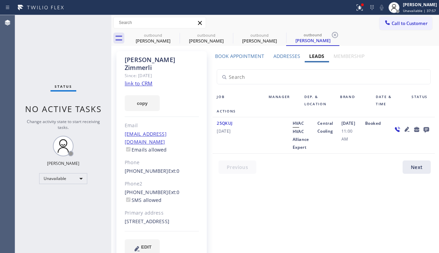
click at [403, 129] on icon at bounding box center [407, 129] width 8 height 8
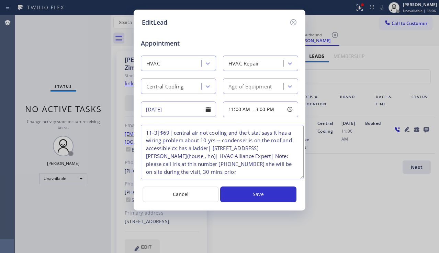
drag, startPoint x: 295, startPoint y: 154, endPoint x: 301, endPoint y: 176, distance: 22.7
click at [301, 176] on textarea "11-3|$69| central air not cooling and the t stat says it has a wiring problem a…" at bounding box center [222, 152] width 163 height 55
click at [35, 44] on div "EditLead Appointment HVAC HVAC Repair Central Cooling Age of Equipment [DATE] 1…" at bounding box center [219, 126] width 439 height 253
click at [294, 21] on icon at bounding box center [293, 22] width 6 height 6
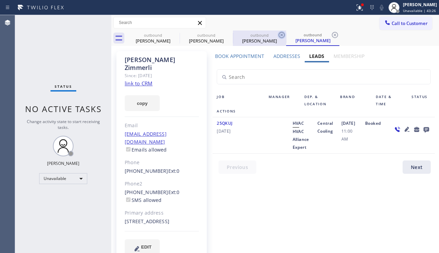
click at [284, 34] on icon at bounding box center [282, 35] width 8 height 8
click at [286, 34] on div "outbound [PERSON_NAME]" at bounding box center [312, 38] width 53 height 15
click at [282, 35] on icon at bounding box center [282, 35] width 8 height 8
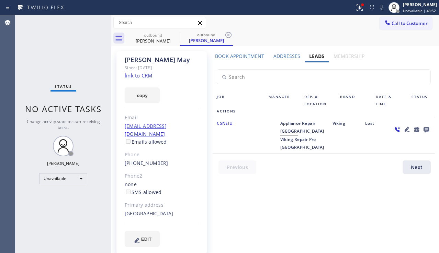
click at [421, 20] on span "Call to Customer" at bounding box center [410, 23] width 36 height 6
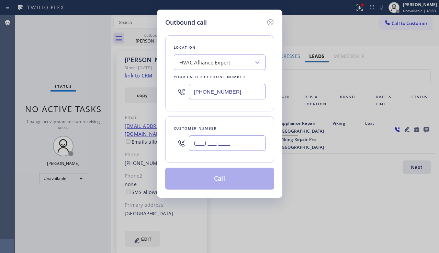
click at [222, 139] on input "(___) ___-____" at bounding box center [227, 143] width 77 height 15
paste input "448) 637-60"
type input "(448) 637-60__"
click at [437, 105] on div "Outbound call Location HVAC Alliance Expert Your caller id phone number [PHONE_…" at bounding box center [219, 126] width 439 height 253
drag, startPoint x: 244, startPoint y: 97, endPoint x: 181, endPoint y: 95, distance: 62.2
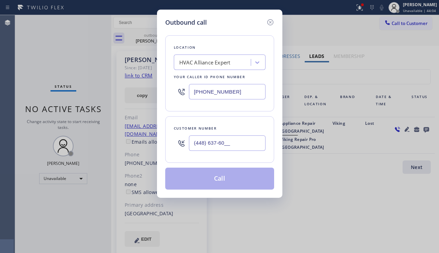
click at [181, 95] on div "[PHONE_NUMBER]" at bounding box center [220, 92] width 92 height 22
paste input "18) 938-1864"
type input "[PHONE_NUMBER]"
click at [274, 20] on icon at bounding box center [270, 22] width 8 height 8
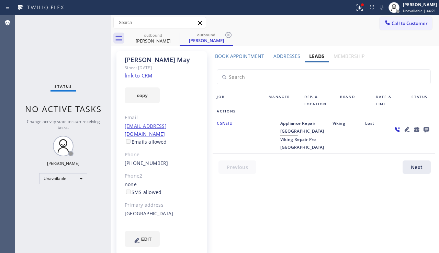
click at [59, 209] on div "Status No active tasks Change activity state to start receiving tasks. [PERSON_…" at bounding box center [63, 134] width 96 height 238
click at [396, 27] on button "Call to Customer" at bounding box center [406, 23] width 53 height 13
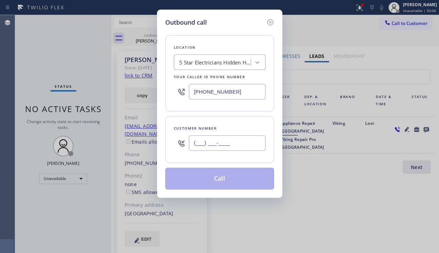
click at [222, 146] on input "(___) ___-____" at bounding box center [227, 143] width 77 height 15
paste input "516) 410-4532"
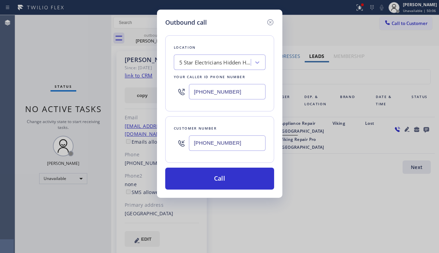
type input "[PHONE_NUMBER]"
drag, startPoint x: 438, startPoint y: 177, endPoint x: 433, endPoint y: 173, distance: 6.4
click at [438, 177] on div "Outbound call Location 5 Star Electricians [GEOGRAPHIC_DATA] Your caller id pho…" at bounding box center [219, 126] width 439 height 253
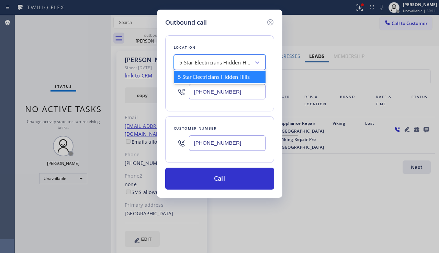
click at [206, 59] on div "5 Star Electricians Hidden Hills" at bounding box center [215, 63] width 72 height 8
paste input "Brooklyn Appliance Repair Experts"
type input "Brooklyn Appliance Repair Experts"
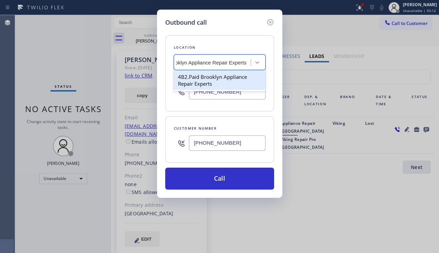
click at [204, 78] on div "4B2.Paid Brooklyn Appliance Repair Experts" at bounding box center [220, 80] width 92 height 19
type input "[PHONE_NUMBER]"
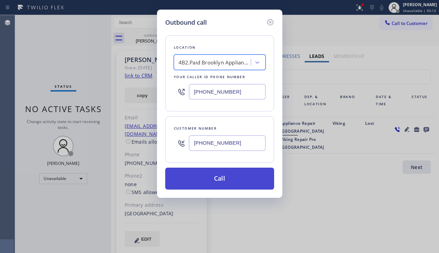
click at [210, 178] on button "Call" at bounding box center [219, 179] width 109 height 22
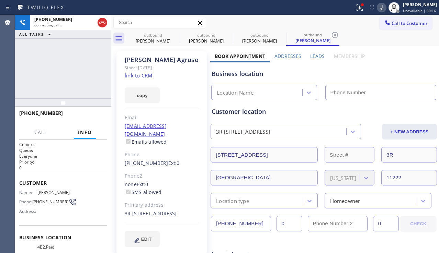
click at [313, 57] on label "Leads" at bounding box center [317, 56] width 14 height 7
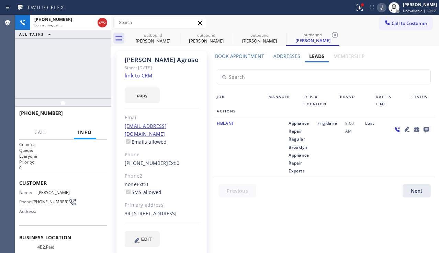
click at [405, 129] on icon at bounding box center [407, 129] width 5 height 5
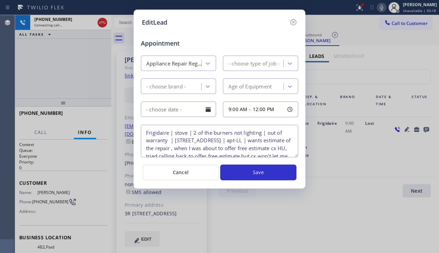
type textarea "Frigidaire | stove | 2 of the burners not lighting | out of warranty | [STREET_…"
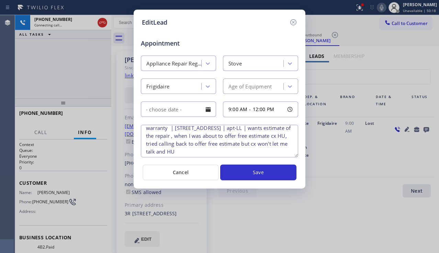
scroll to position [22, 0]
click at [291, 24] on icon at bounding box center [293, 22] width 6 height 6
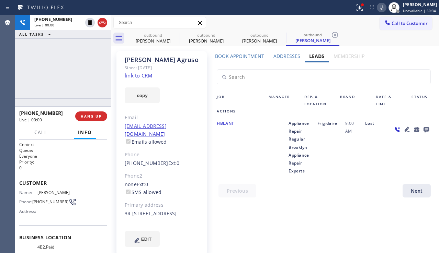
click at [408, 150] on div at bounding box center [411, 148] width 46 height 56
click at [36, 66] on div "[PHONE_NUMBER] Live | 00:00 ALL TASKS ALL TASKS ACTIVE TASKS TASKS IN WRAP UP" at bounding box center [63, 56] width 96 height 83
click at [97, 117] on span "HANG UP" at bounding box center [91, 116] width 21 height 5
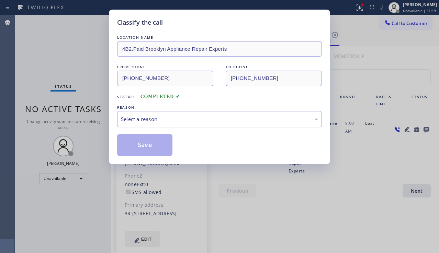
click at [181, 124] on div "Select a reason" at bounding box center [219, 119] width 205 height 16
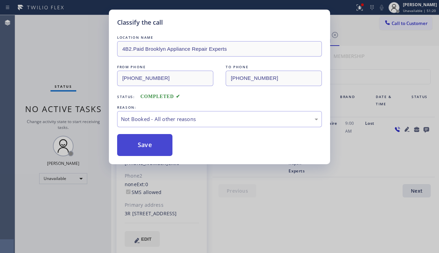
click at [135, 148] on button "Save" at bounding box center [144, 145] width 55 height 22
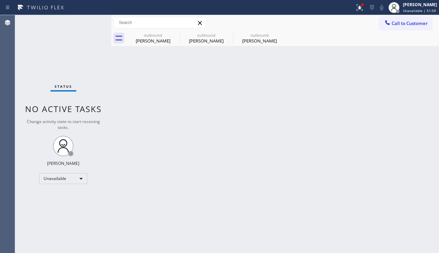
drag, startPoint x: 34, startPoint y: 215, endPoint x: 9, endPoint y: 196, distance: 31.3
click at [34, 215] on div "Status No active tasks Change activity state to start receiving tasks. [PERSON_…" at bounding box center [63, 134] width 96 height 238
drag, startPoint x: 405, startPoint y: 20, endPoint x: 408, endPoint y: 31, distance: 11.8
click at [405, 20] on button "Call to Customer" at bounding box center [406, 23] width 53 height 13
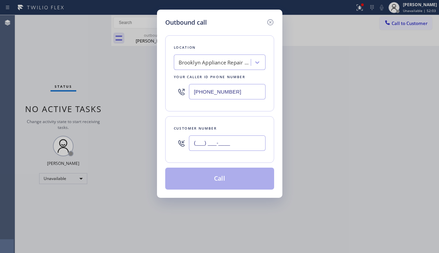
click at [212, 142] on input "(___) ___-____" at bounding box center [227, 143] width 77 height 15
paste input "213) 310-9562"
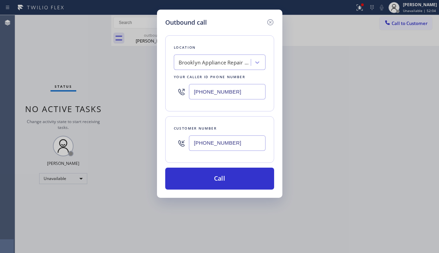
type input "[PHONE_NUMBER]"
drag, startPoint x: 234, startPoint y: 95, endPoint x: 194, endPoint y: 97, distance: 40.2
click at [194, 97] on input "[PHONE_NUMBER]" at bounding box center [227, 91] width 77 height 15
paste input "909) 231-1290"
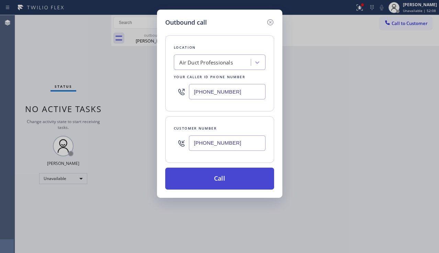
type input "[PHONE_NUMBER]"
click at [220, 177] on button "Call" at bounding box center [219, 179] width 109 height 22
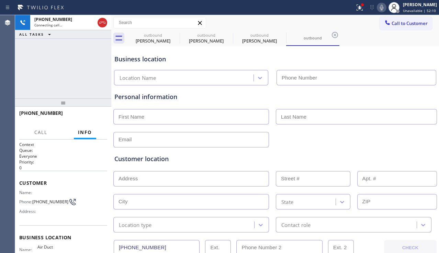
type input "[PHONE_NUMBER]"
click at [194, 162] on div "Customer location" at bounding box center [274, 159] width 321 height 9
click at [409, 155] on div "Customer location" at bounding box center [274, 159] width 321 height 9
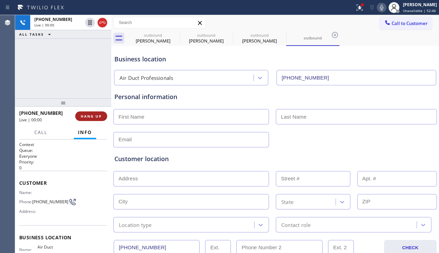
click at [91, 113] on button "HANG UP" at bounding box center [91, 117] width 32 height 10
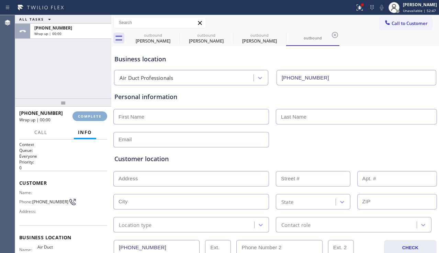
click at [91, 113] on button "COMPLETE" at bounding box center [89, 117] width 35 height 10
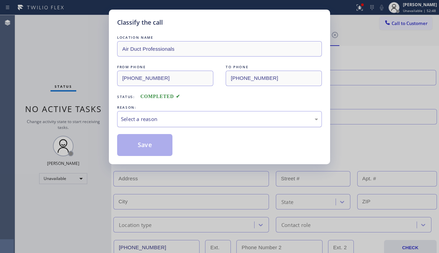
click at [213, 120] on div "Select a reason" at bounding box center [219, 119] width 197 height 8
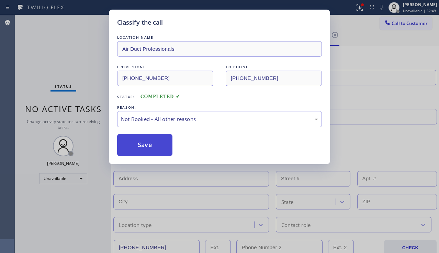
click at [143, 148] on button "Save" at bounding box center [144, 145] width 55 height 22
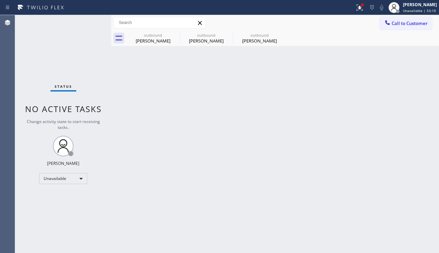
drag, startPoint x: 420, startPoint y: 160, endPoint x: 406, endPoint y: 159, distance: 13.4
click at [420, 160] on div "Back to Dashboard Change Sender ID Customers Technicians Select a contact Outbo…" at bounding box center [275, 134] width 328 height 238
click at [49, 77] on div "Status No active tasks Change activity state to start receiving tasks. [PERSON_…" at bounding box center [63, 134] width 96 height 238
click at [244, 44] on div "outbound [PERSON_NAME]" at bounding box center [260, 38] width 52 height 15
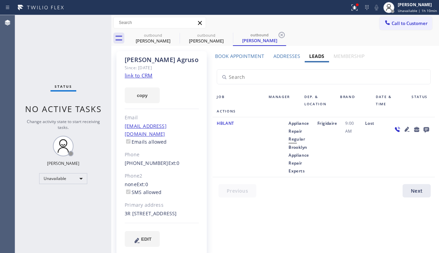
click at [65, 241] on div "Status No active tasks Change activity state to start receiving tasks. [PERSON_…" at bounding box center [63, 134] width 96 height 238
click at [403, 129] on icon at bounding box center [407, 129] width 8 height 8
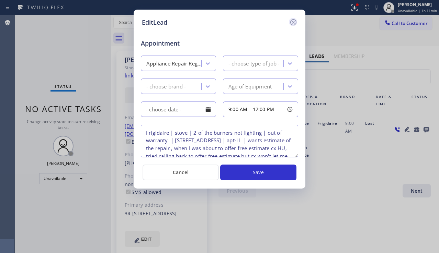
type textarea "Frigidaire | stove | 2 of the burners not lighting | out of warranty | [STREET_…"
click at [296, 24] on icon at bounding box center [293, 22] width 6 height 6
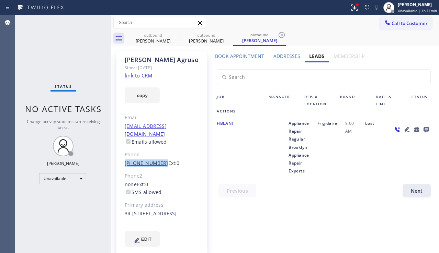
drag, startPoint x: 159, startPoint y: 156, endPoint x: 125, endPoint y: 156, distance: 33.7
click at [125, 160] on div "[PHONE_NUMBER] Ext: 0" at bounding box center [162, 164] width 74 height 8
copy link "[PHONE_NUMBER]"
click at [394, 29] on button "Call to Customer" at bounding box center [406, 23] width 53 height 13
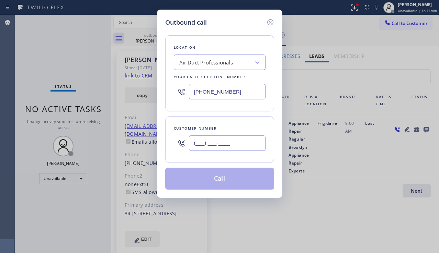
click at [200, 144] on input "(___) ___-____" at bounding box center [227, 143] width 77 height 15
paste input "516) 410-4532"
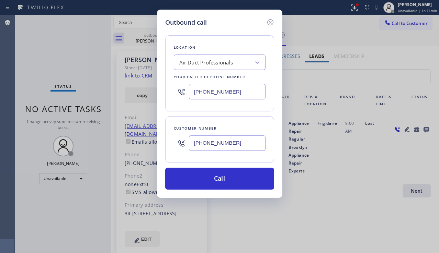
type input "[PHONE_NUMBER]"
click at [199, 57] on div "Air Duct Professionals" at bounding box center [213, 63] width 75 height 12
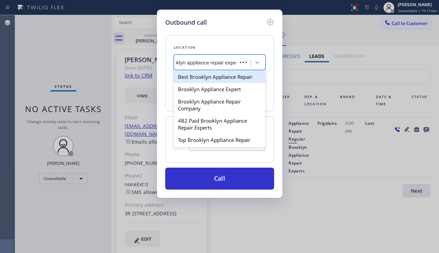
type input "brooklyn appliance repair exper"
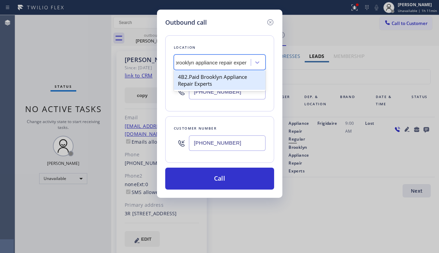
click at [213, 80] on div "4B2.Paid Brooklyn Appliance Repair Experts" at bounding box center [220, 80] width 92 height 19
type input "[PHONE_NUMBER]"
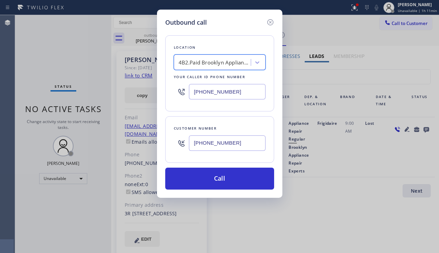
scroll to position [0, 1]
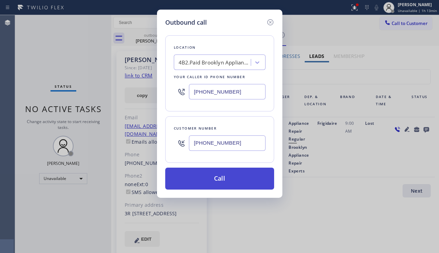
click at [217, 182] on button "Call" at bounding box center [219, 179] width 109 height 22
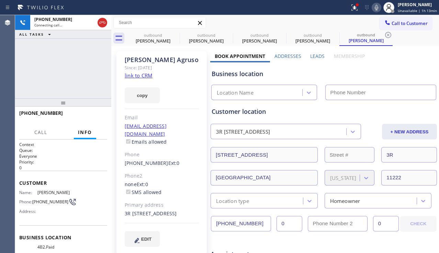
type input "[PHONE_NUMBER]"
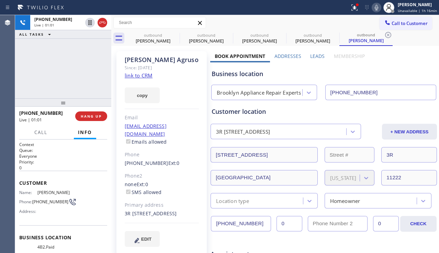
click at [202, 162] on div "[PERSON_NAME] Since: [DATE] link to CRM copy Email [EMAIL_ADDRESS][DOMAIN_NAME]…" at bounding box center [161, 153] width 90 height 204
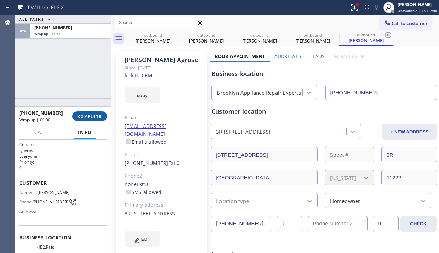
click at [90, 116] on span "COMPLETE" at bounding box center [90, 116] width 24 height 5
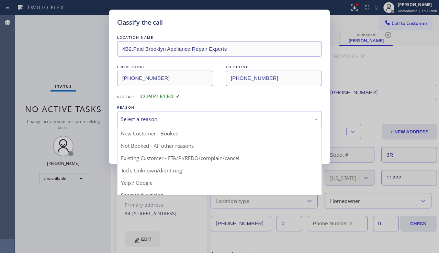
click at [159, 124] on div "Select a reason" at bounding box center [219, 119] width 205 height 16
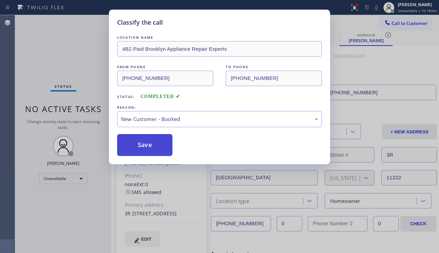
click at [142, 152] on button "Save" at bounding box center [144, 145] width 55 height 22
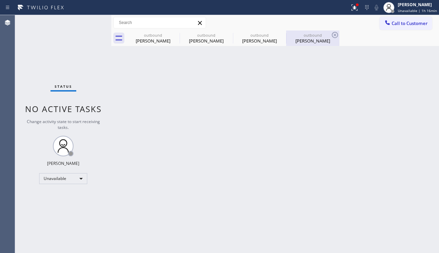
click at [302, 43] on div "[PERSON_NAME]" at bounding box center [313, 41] width 52 height 6
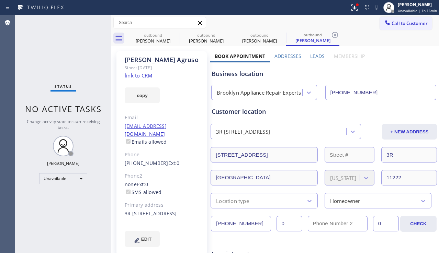
click at [143, 74] on link "link to CRM" at bounding box center [139, 75] width 28 height 7
click at [334, 34] on icon at bounding box center [335, 35] width 6 height 6
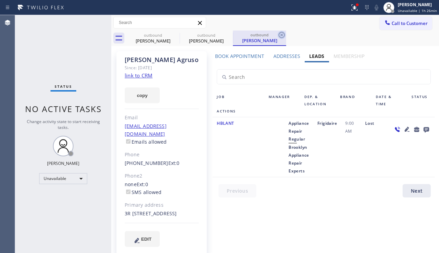
click at [282, 33] on icon at bounding box center [282, 35] width 8 height 8
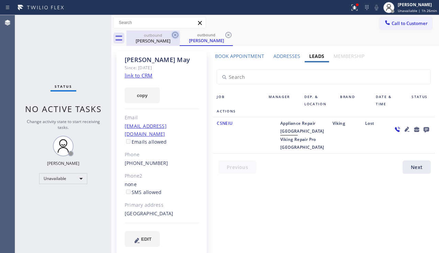
click at [173, 33] on icon at bounding box center [175, 35] width 6 height 6
click at [225, 33] on icon at bounding box center [228, 35] width 6 height 6
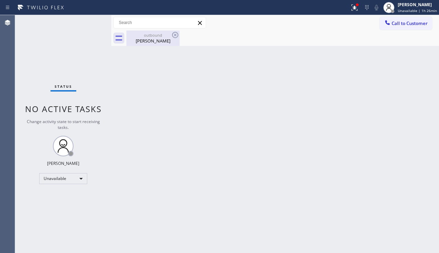
drag, startPoint x: 154, startPoint y: 53, endPoint x: 161, endPoint y: 44, distance: 11.0
click at [154, 52] on div "Back to Dashboard Change Sender ID Customers Technicians Select a contact Outbo…" at bounding box center [275, 134] width 328 height 238
click at [161, 44] on div "outbound [PERSON_NAME]" at bounding box center [153, 38] width 52 height 15
click at [347, 15] on div "Status report Issues detected These issues could affect your workflow. Please c…" at bounding box center [219, 7] width 439 height 15
click at [350, 10] on icon at bounding box center [354, 7] width 8 height 8
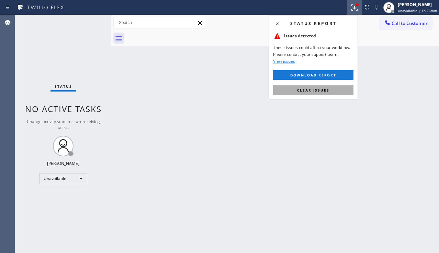
click at [310, 92] on span "Clear issues" at bounding box center [313, 90] width 32 height 5
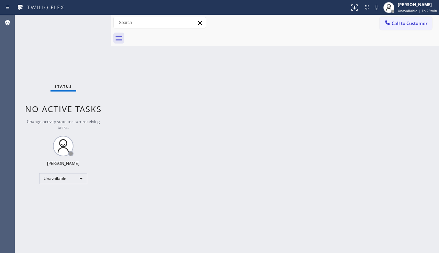
drag, startPoint x: 48, startPoint y: 195, endPoint x: 51, endPoint y: 192, distance: 4.1
click at [48, 195] on div "Status No active tasks Change activity state to start receiving tasks. [PERSON_…" at bounding box center [63, 134] width 96 height 238
click at [421, 156] on div "Back to Dashboard Change Sender ID Customers Technicians Select a contact Outbo…" at bounding box center [275, 134] width 328 height 238
click at [61, 182] on div "Unavailable" at bounding box center [63, 178] width 48 height 11
click at [68, 212] on li "Break" at bounding box center [62, 214] width 47 height 8
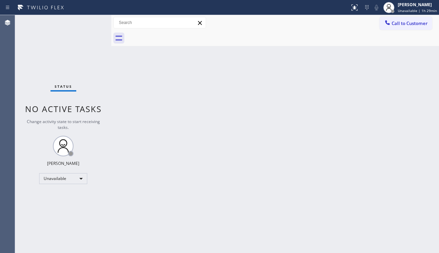
click at [117, 215] on div "Back to Dashboard Change Sender ID Customers Technicians Select a contact Outbo…" at bounding box center [275, 134] width 328 height 238
click at [410, 155] on div "Back to Dashboard Change Sender ID Customers Technicians Select a contact Outbo…" at bounding box center [275, 134] width 328 height 238
click at [331, 139] on div "Back to Dashboard Change Sender ID Customers Technicians Select a contact Outbo…" at bounding box center [275, 134] width 328 height 238
click at [198, 200] on div "Back to Dashboard Change Sender ID Customers Technicians Select a contact Outbo…" at bounding box center [275, 134] width 328 height 238
click at [408, 177] on div "Back to Dashboard Change Sender ID Customers Technicians Select a contact Outbo…" at bounding box center [275, 134] width 328 height 238
